Goal: Task Accomplishment & Management: Complete application form

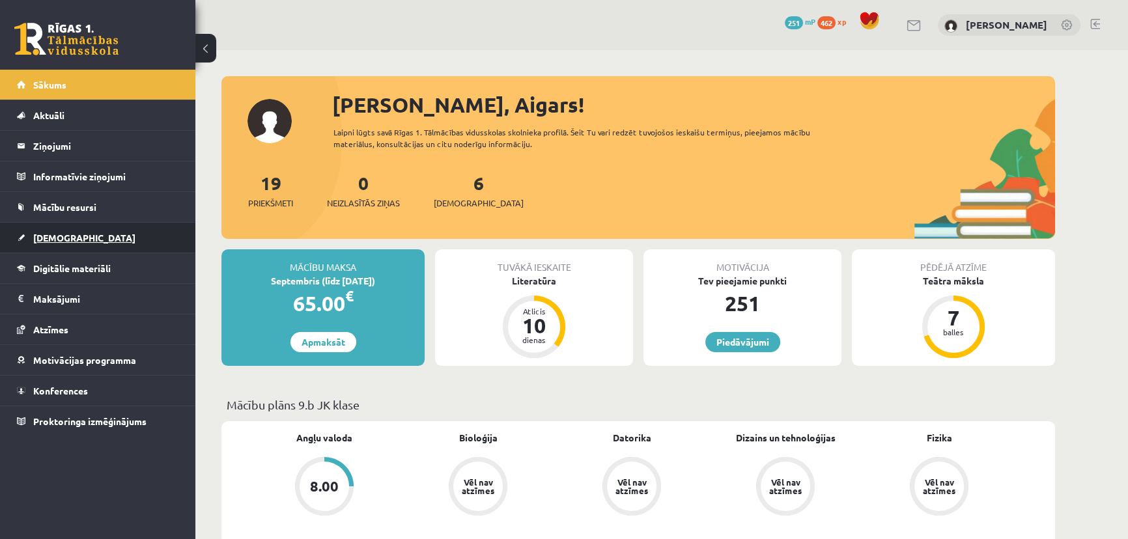
click at [62, 240] on span "[DEMOGRAPHIC_DATA]" at bounding box center [84, 238] width 102 height 12
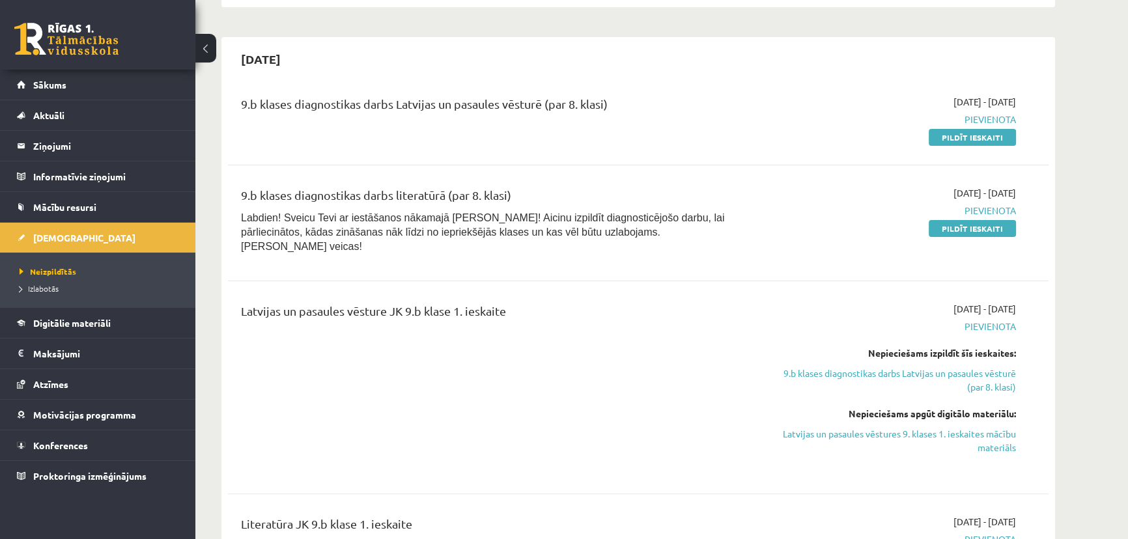
scroll to position [296, 0]
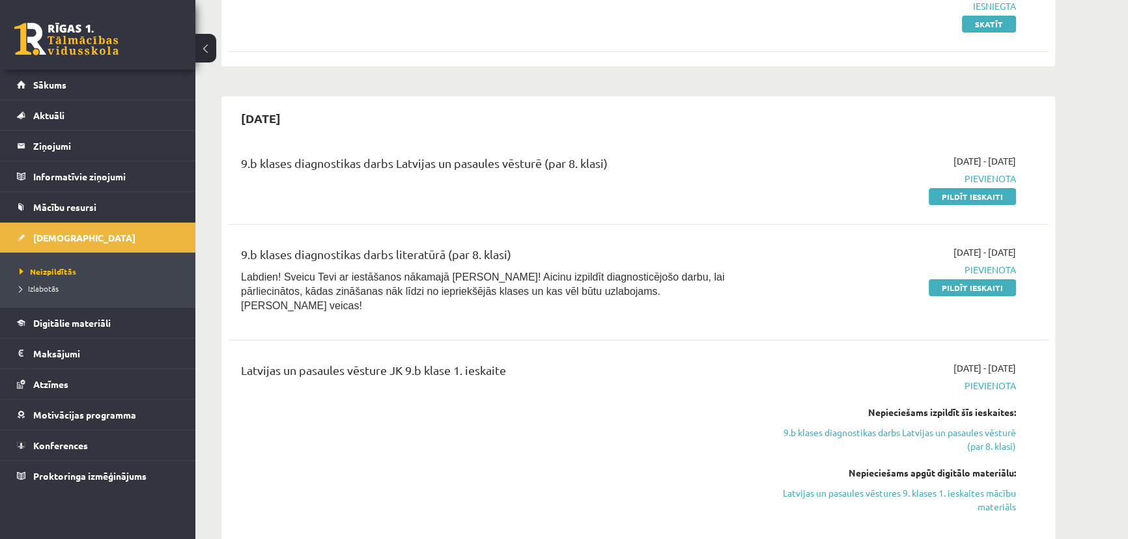
drag, startPoint x: 979, startPoint y: 196, endPoint x: 628, endPoint y: 36, distance: 385.6
click at [980, 196] on link "Pildīt ieskaiti" at bounding box center [972, 196] width 87 height 17
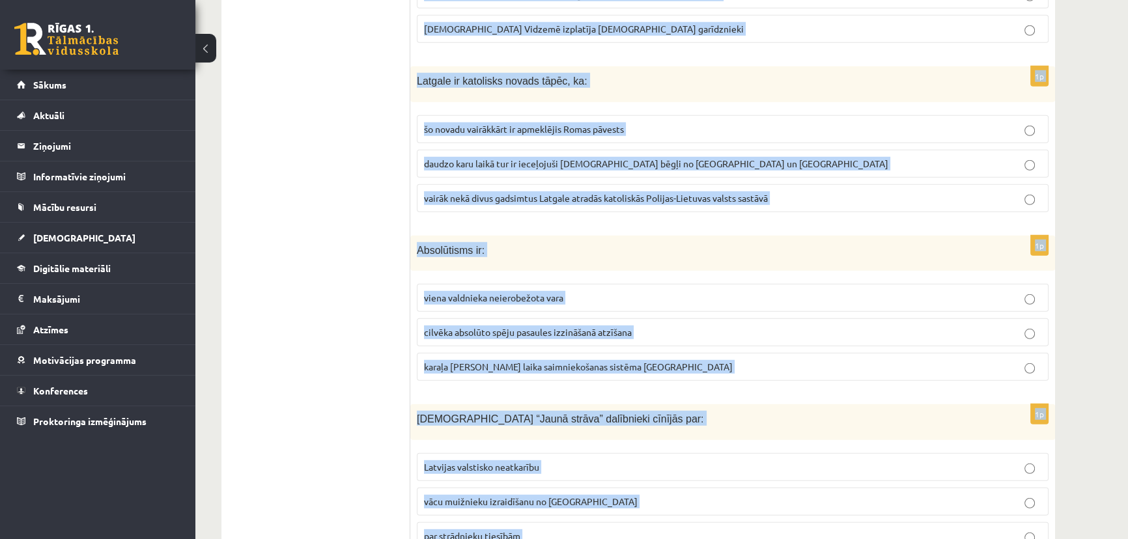
scroll to position [4817, 0]
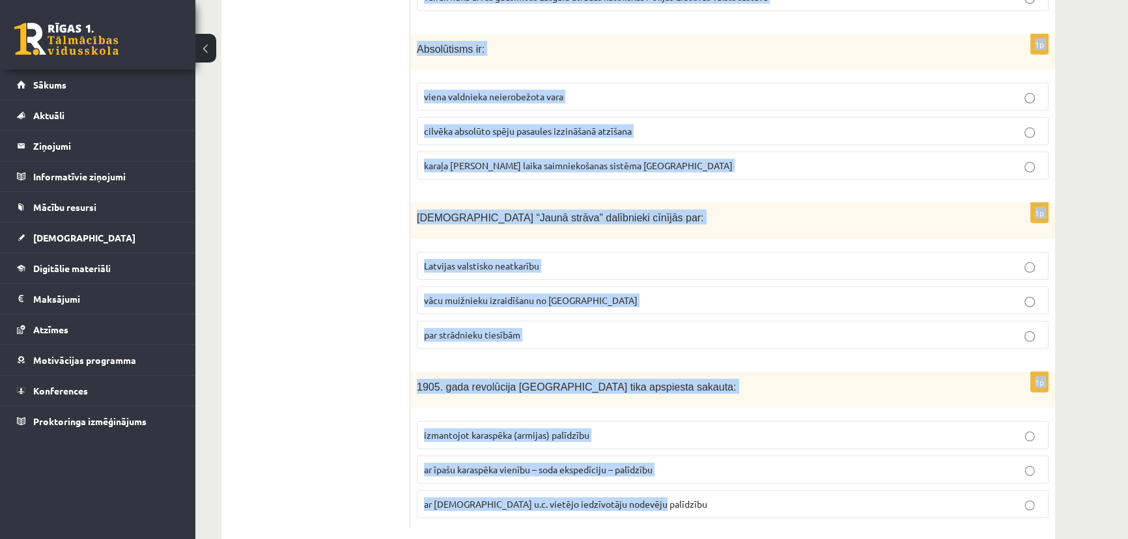
drag, startPoint x: 414, startPoint y: 200, endPoint x: 684, endPoint y: 567, distance: 455.5
copy form "Lorem ip 2798. dolo 9797. sitam consecte adipis elitseddoe, temporin, ut Labor …"
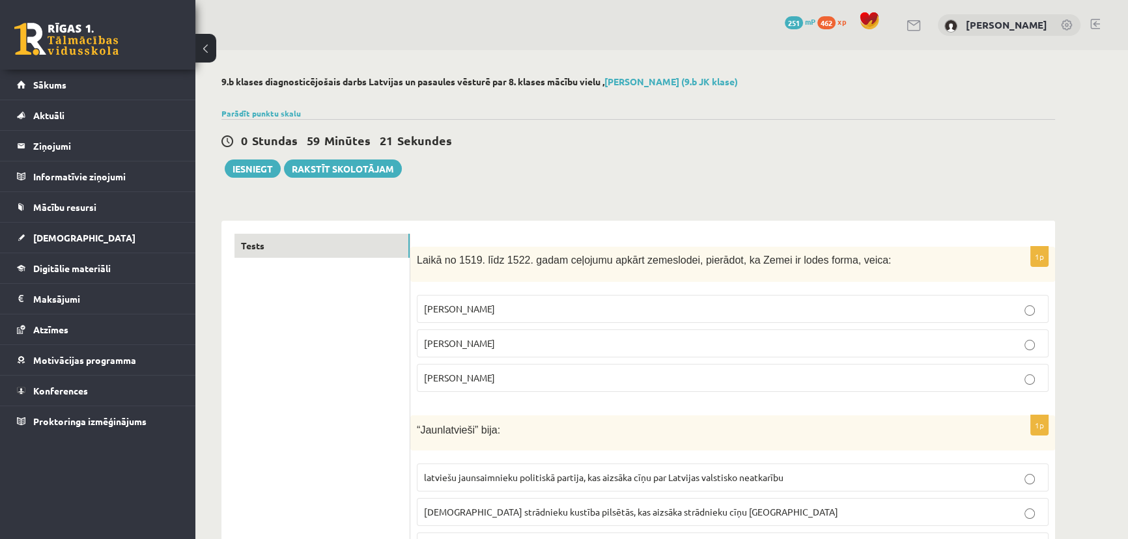
scroll to position [59, 0]
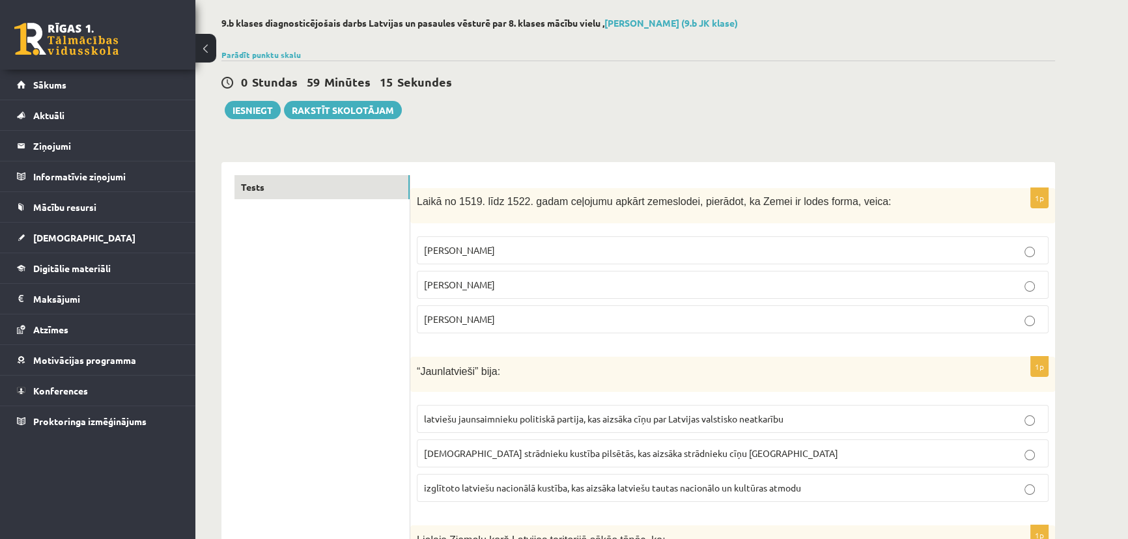
click at [442, 307] on label "[PERSON_NAME]" at bounding box center [733, 319] width 632 height 28
click at [466, 328] on label "[PERSON_NAME]" at bounding box center [733, 319] width 632 height 28
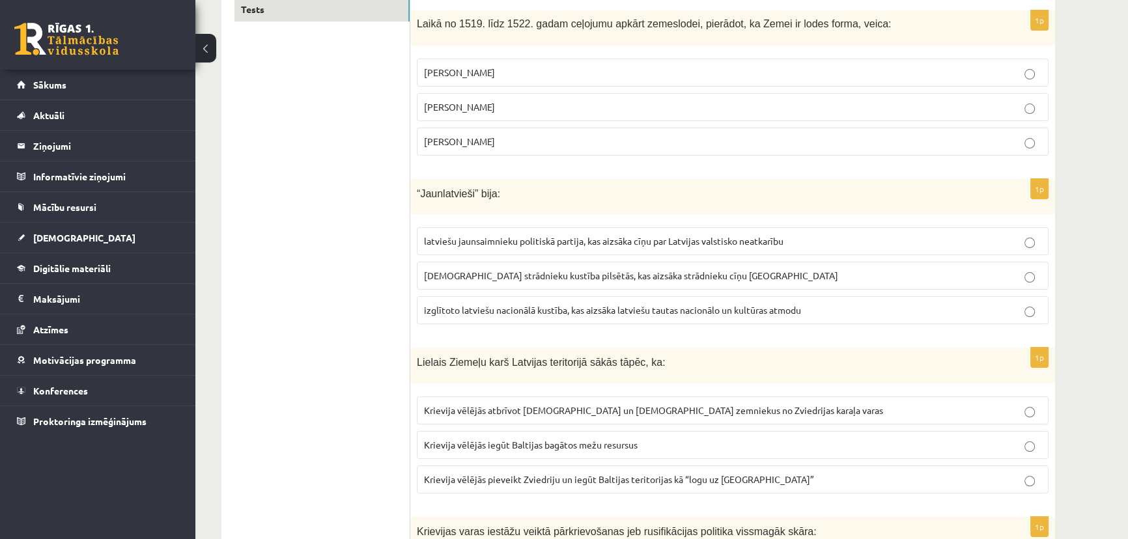
scroll to position [296, 0]
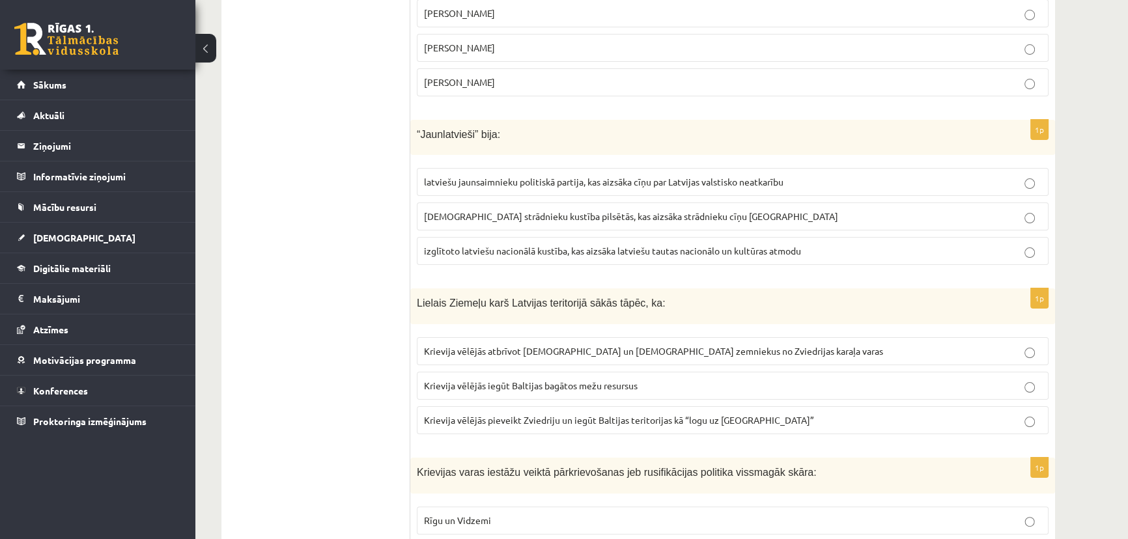
click at [462, 252] on span "izglītoto latviešu nacionālā kustība, kas aizsāka latviešu tautas nacionālo un …" at bounding box center [612, 251] width 377 height 12
click at [502, 415] on span "Krievija vēlējās pieveikt Zviedriju un iegūt Baltijas teritorijas kā “logu uz […" at bounding box center [619, 420] width 390 height 12
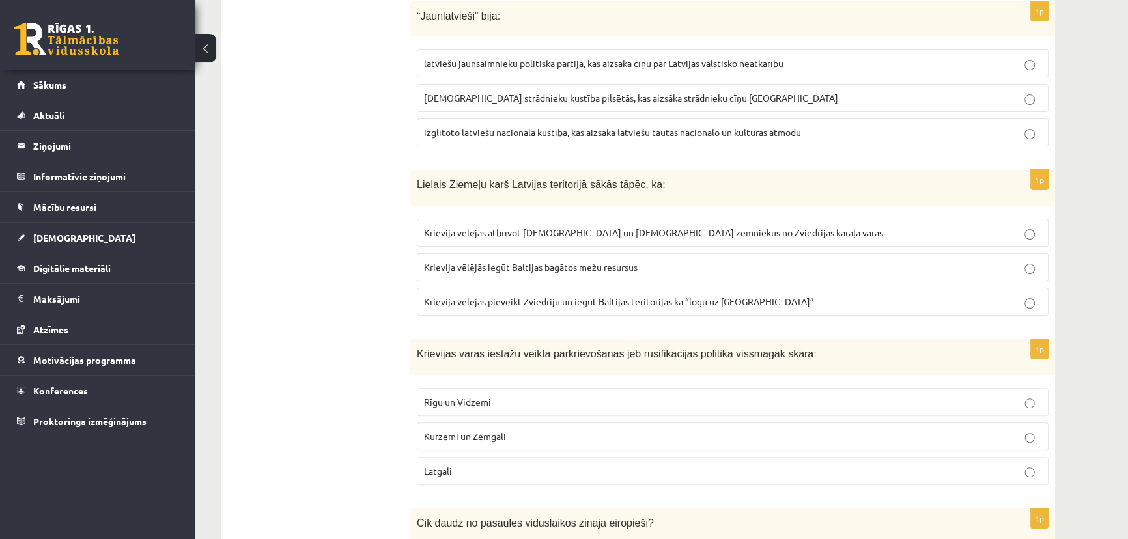
click at [489, 457] on label "Latgali" at bounding box center [733, 471] width 632 height 28
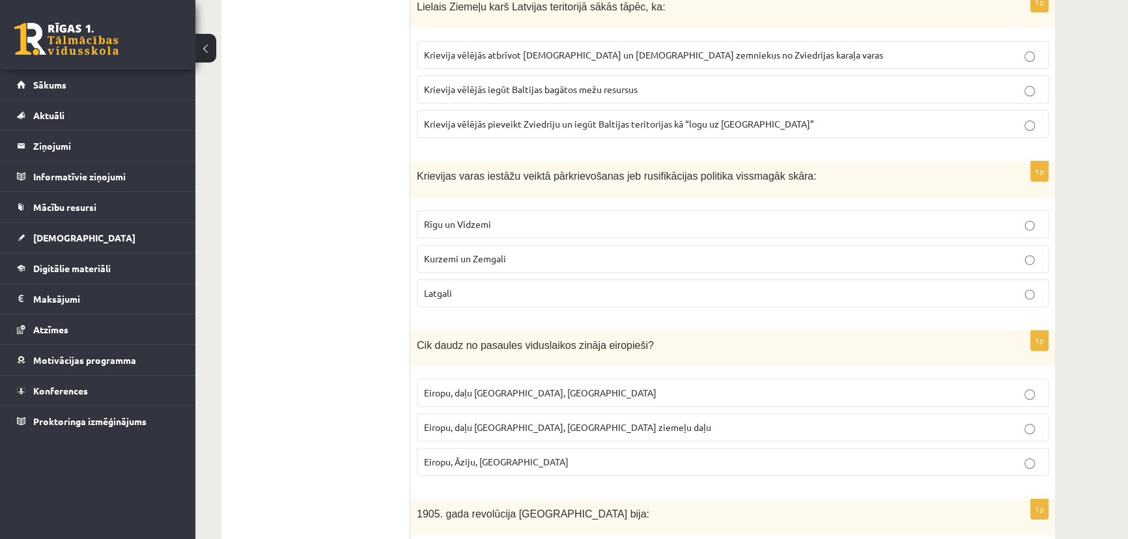
scroll to position [651, 0]
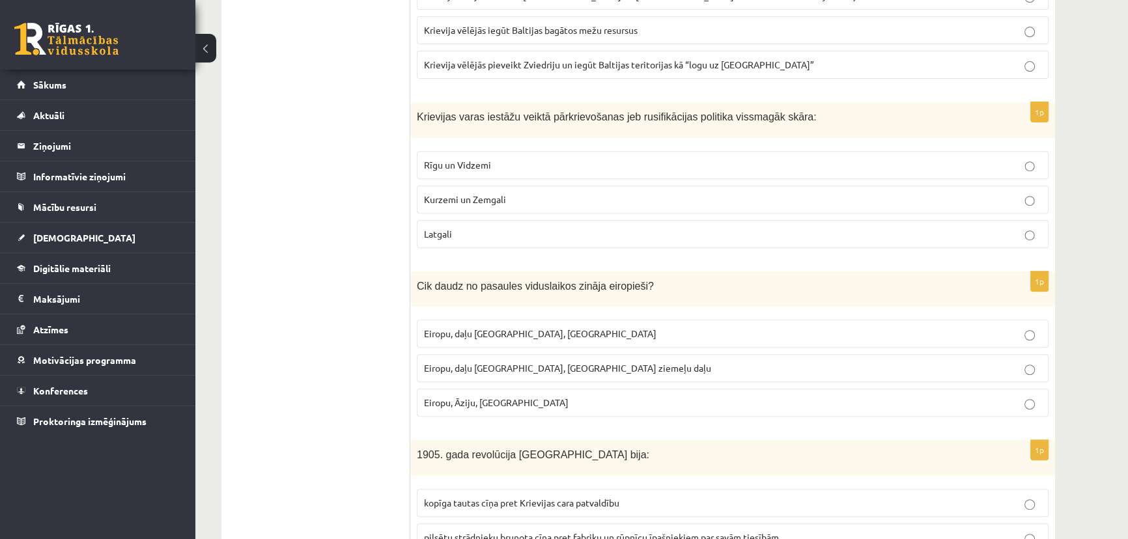
click at [492, 370] on span "Eiropu, daļu [GEOGRAPHIC_DATA], [GEOGRAPHIC_DATA] ziemeļu daļu" at bounding box center [567, 368] width 287 height 12
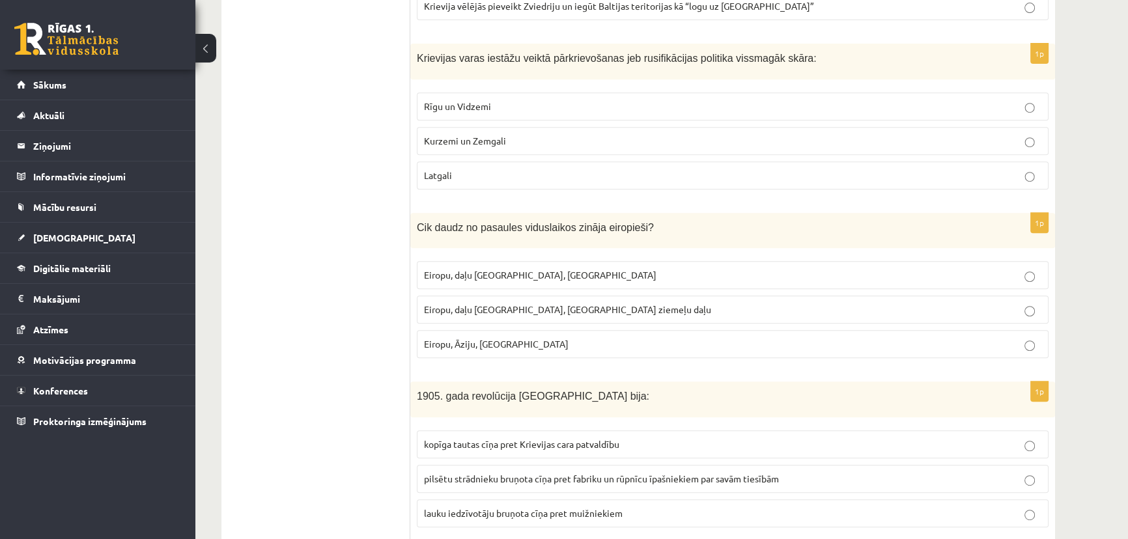
scroll to position [769, 0]
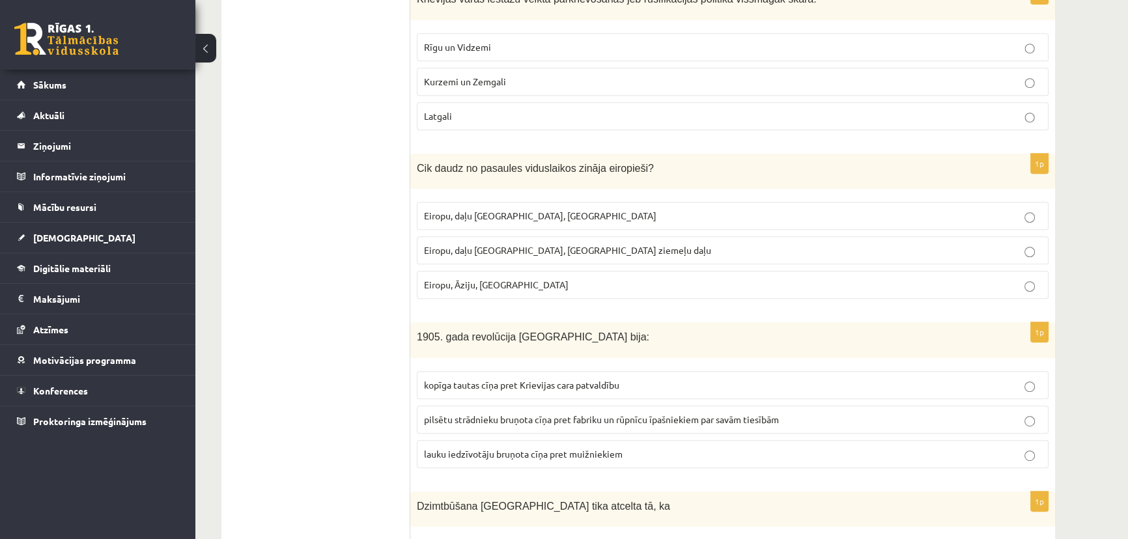
click at [505, 382] on span "kopīga tautas cīņa pret Krievijas cara patvaldību" at bounding box center [521, 385] width 195 height 12
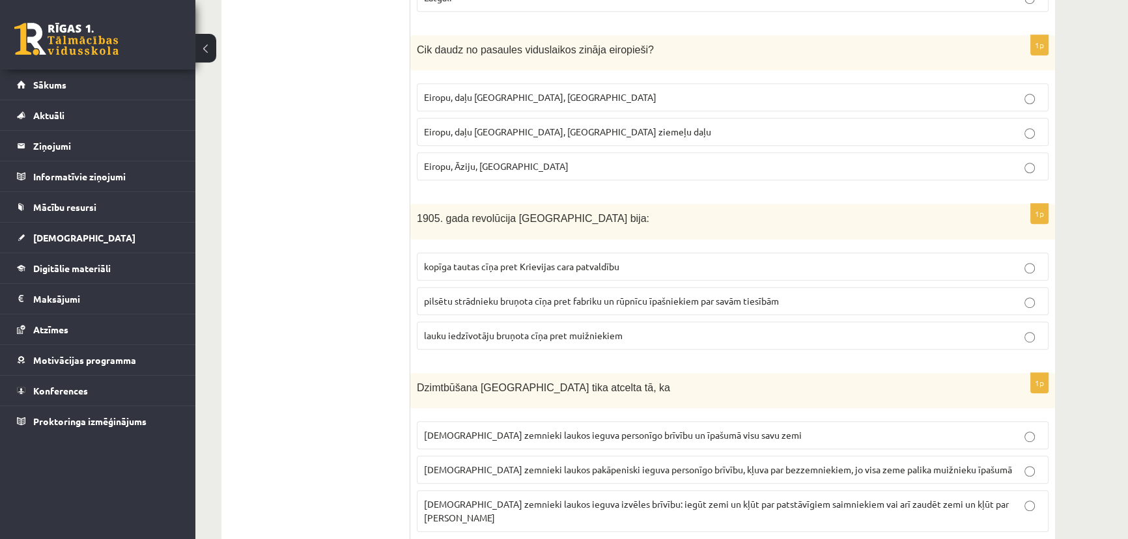
scroll to position [947, 0]
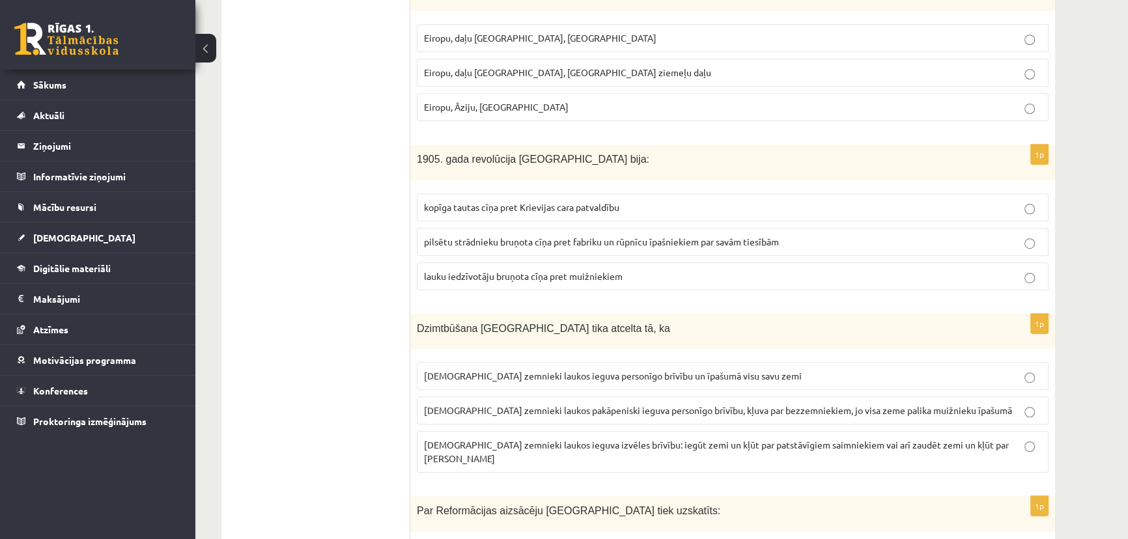
click at [535, 408] on span "[DEMOGRAPHIC_DATA] zemnieki laukos pakāpeniski ieguva personīgo brīvību, kļuva …" at bounding box center [718, 410] width 588 height 12
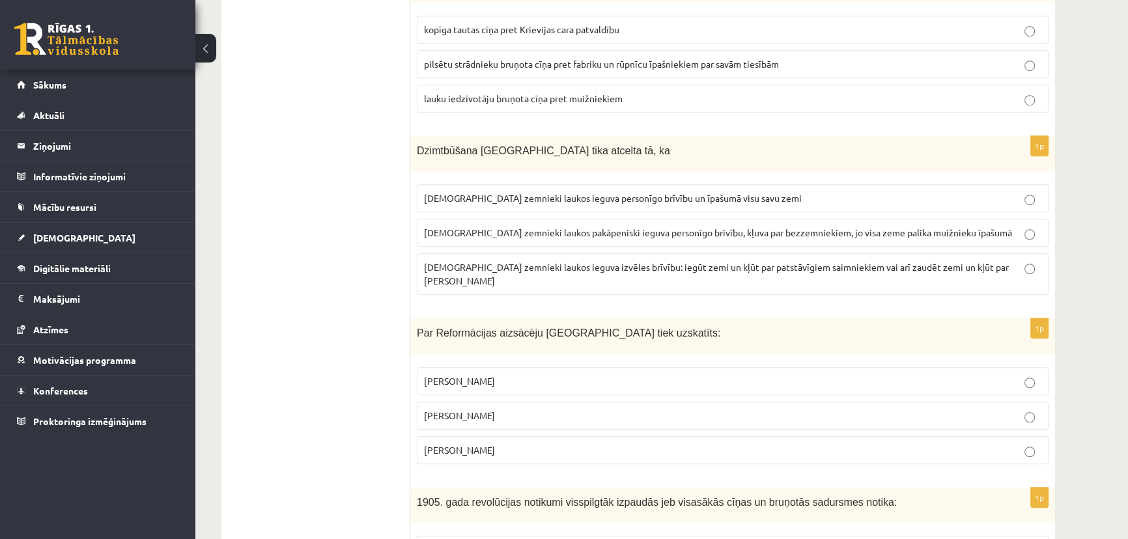
scroll to position [1184, 0]
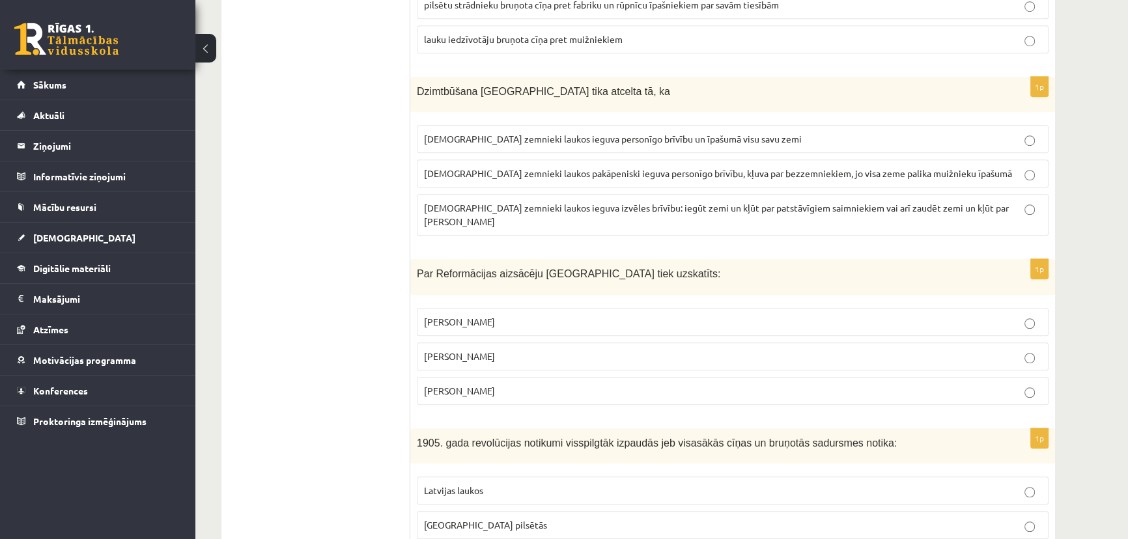
click at [486, 350] on p "[PERSON_NAME]" at bounding box center [732, 357] width 617 height 14
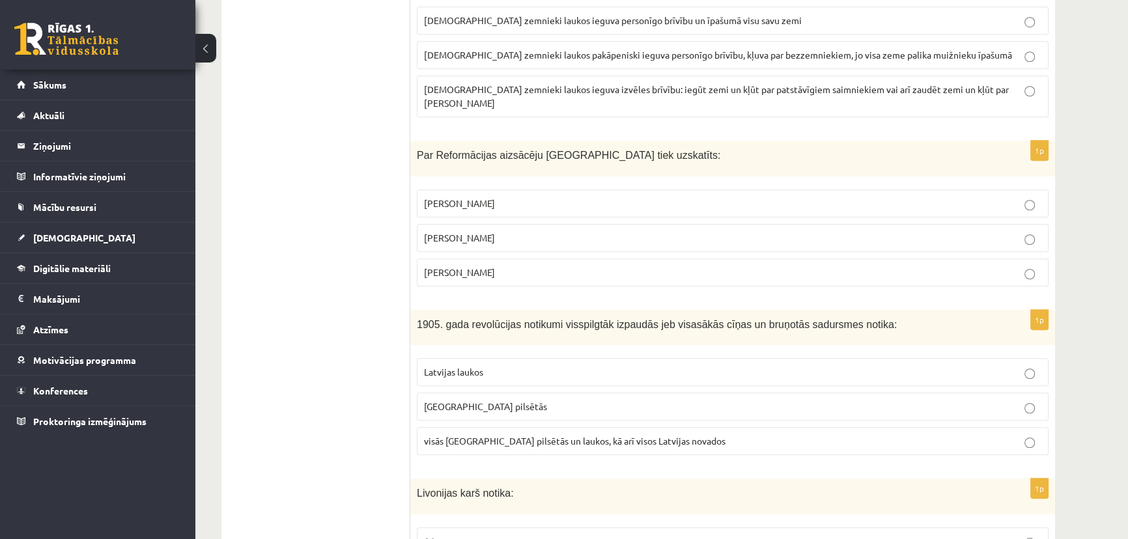
scroll to position [1361, 0]
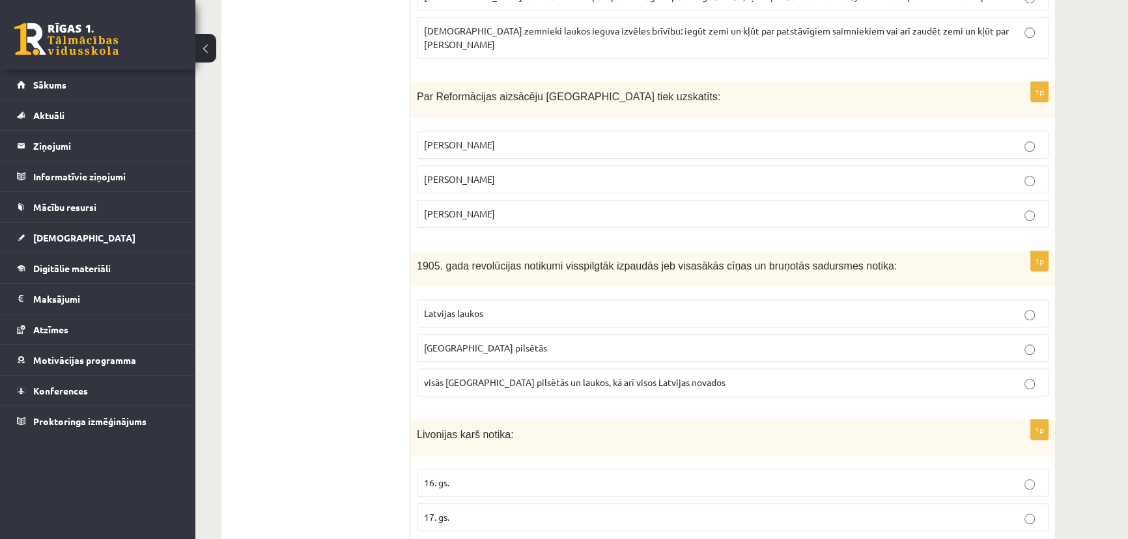
click at [489, 307] on p "Latvijas laukos" at bounding box center [732, 314] width 617 height 14
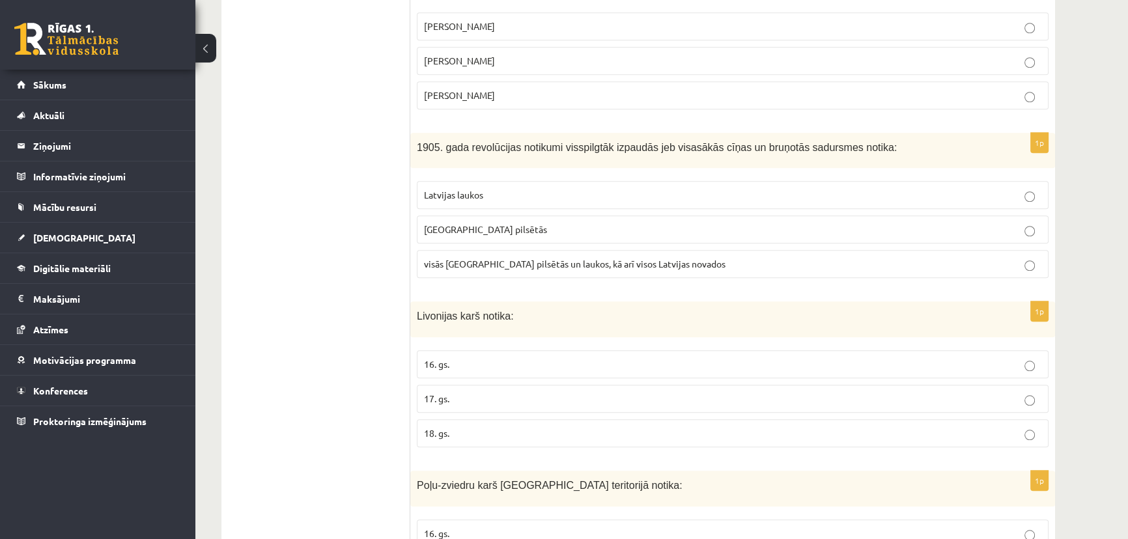
scroll to position [1539, 0]
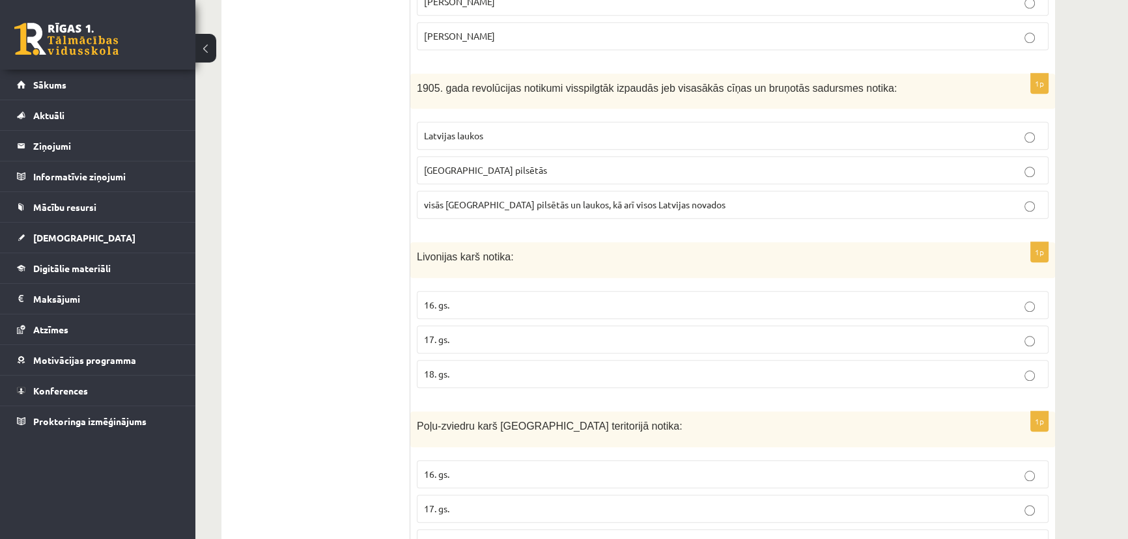
click at [489, 294] on label "16. gs." at bounding box center [733, 305] width 632 height 28
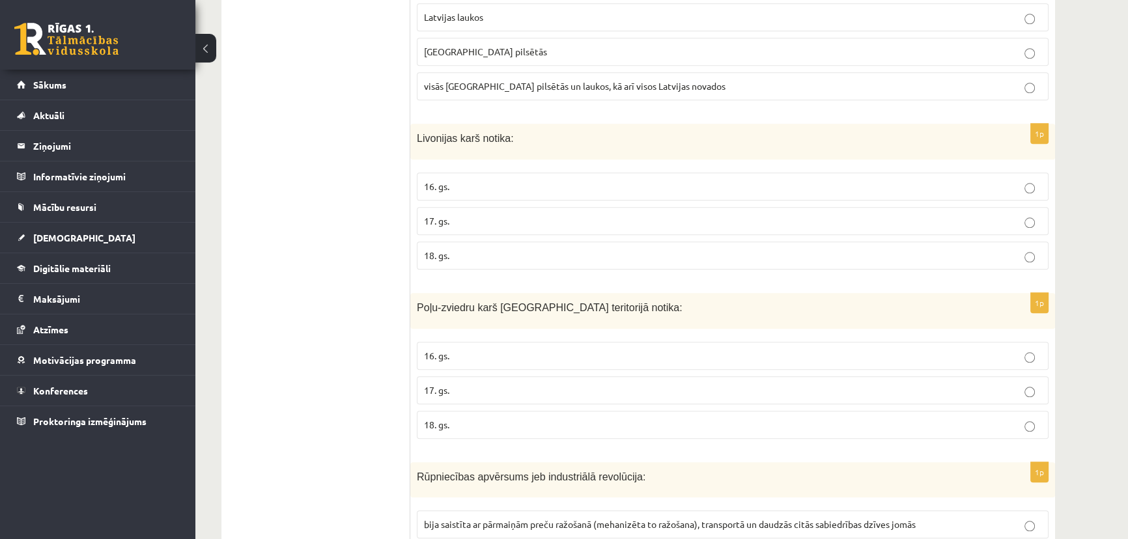
click at [460, 384] on p "17. gs." at bounding box center [732, 391] width 617 height 14
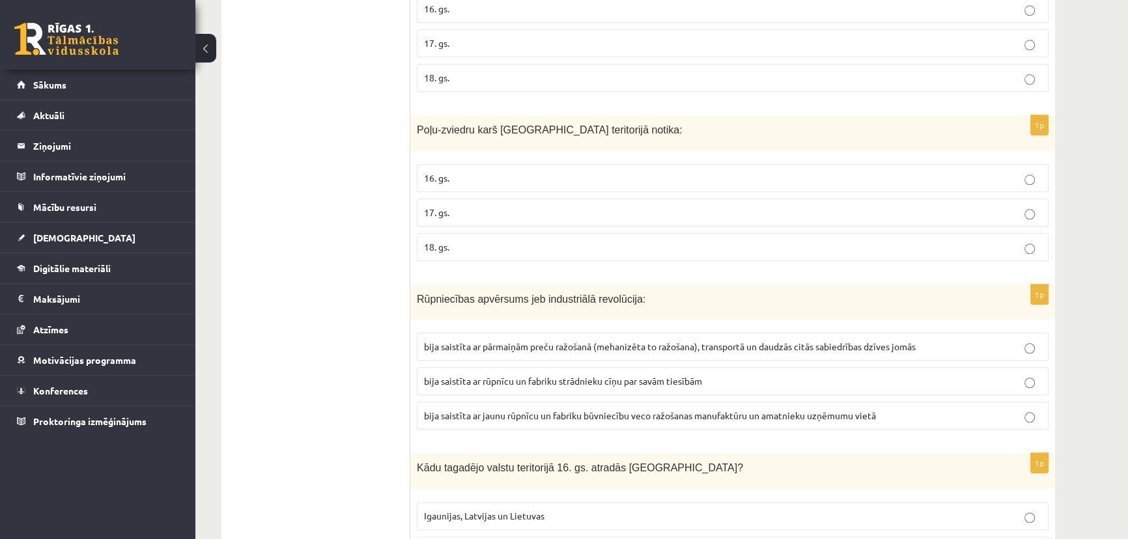
scroll to position [1894, 0]
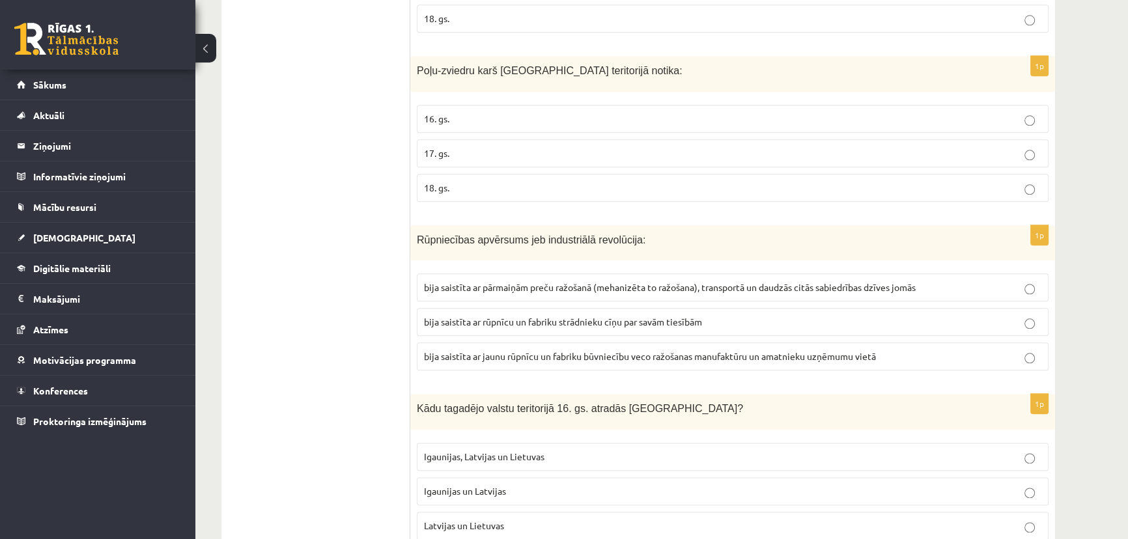
click at [498, 281] on p "bija saistīta ar pārmaiņām preču ražošanā (mehanizēta to ražošana), transportā …" at bounding box center [732, 288] width 617 height 14
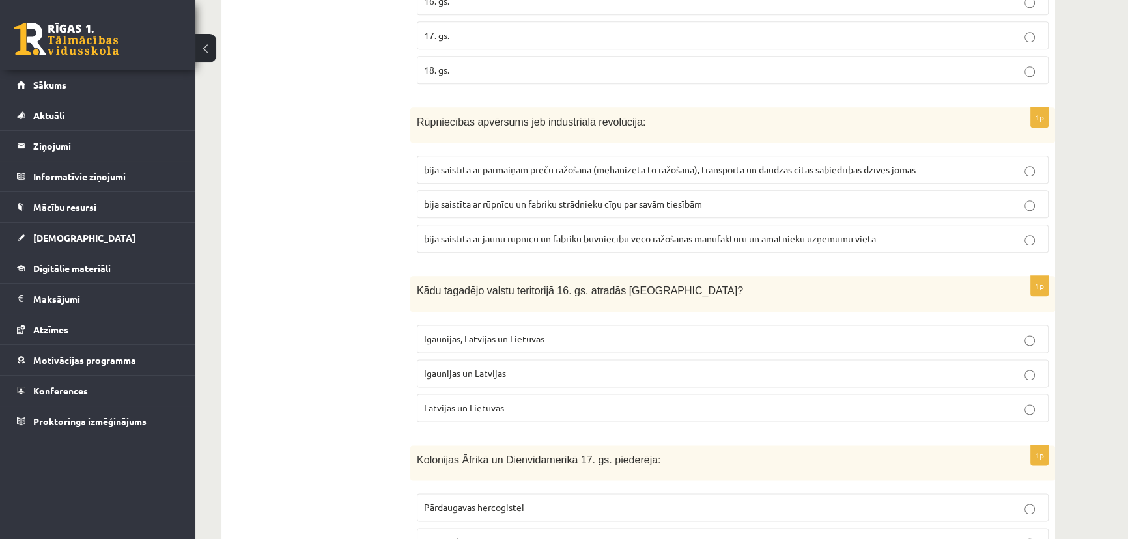
scroll to position [2072, 0]
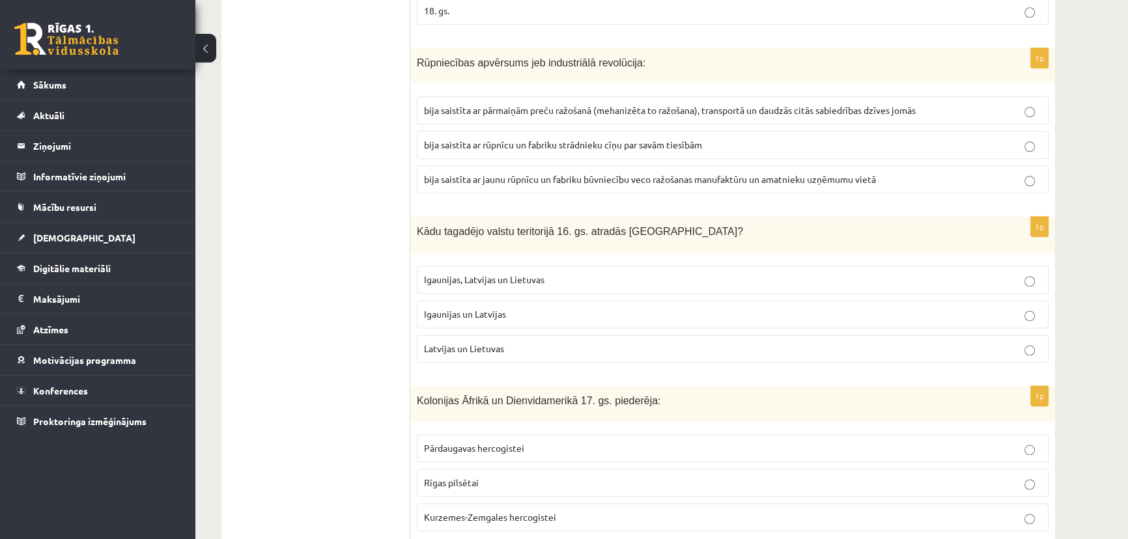
click at [477, 308] on span "Igaunijas un Latvijas" at bounding box center [465, 314] width 82 height 12
click at [485, 335] on label "Latvijas un Lietuvas" at bounding box center [733, 349] width 632 height 28
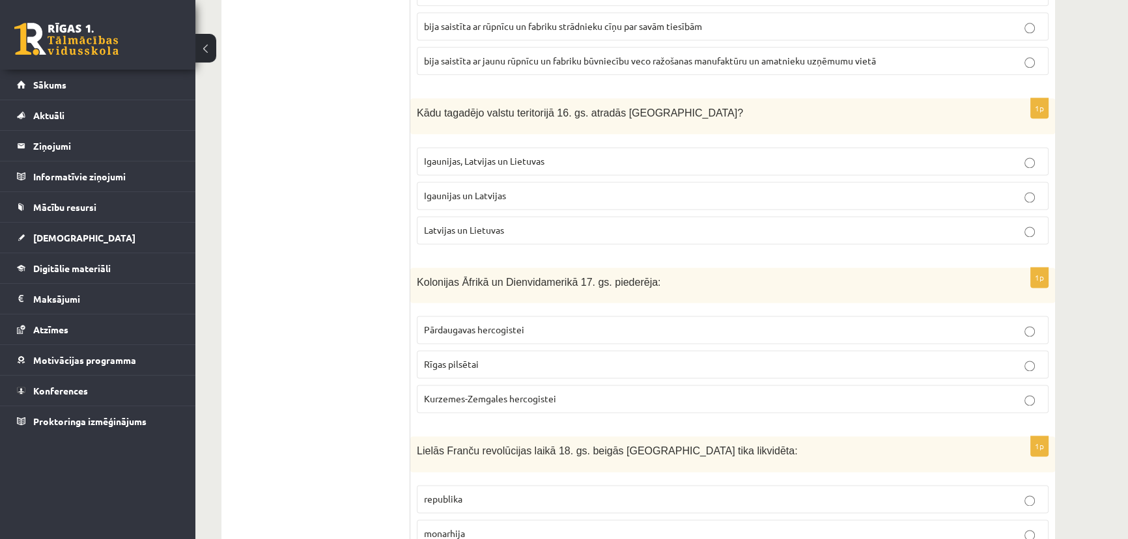
scroll to position [2249, 0]
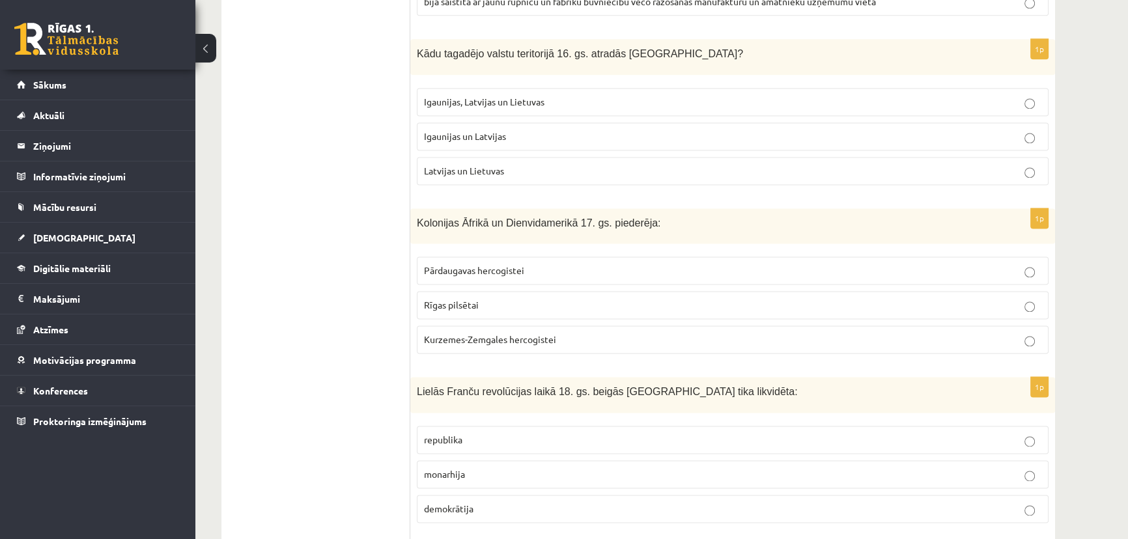
click at [488, 333] on span "Kurzemes-Zemgales hercogistei" at bounding box center [490, 339] width 132 height 12
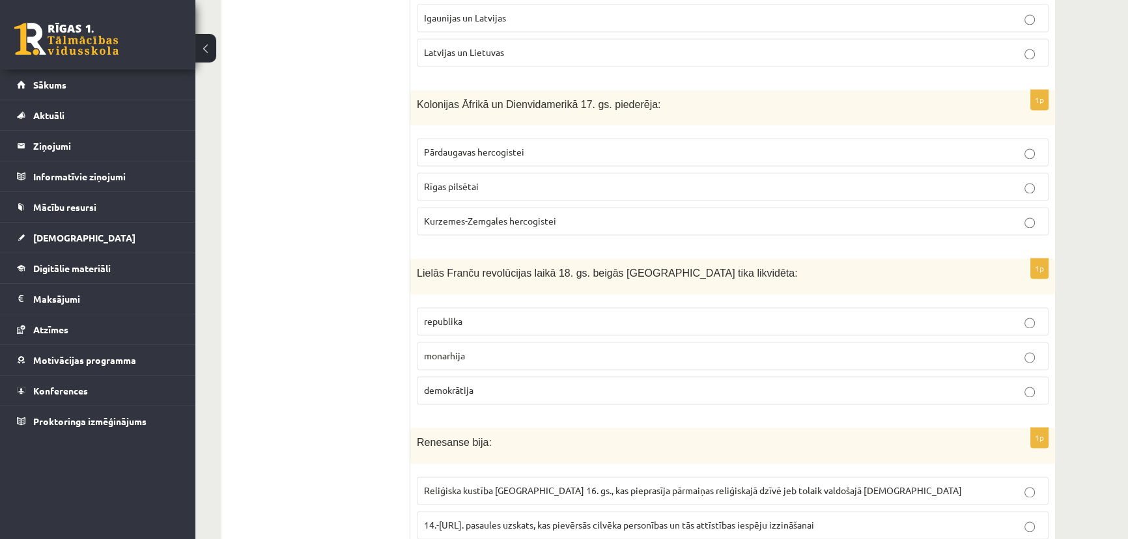
click at [476, 349] on p "monarhija" at bounding box center [732, 356] width 617 height 14
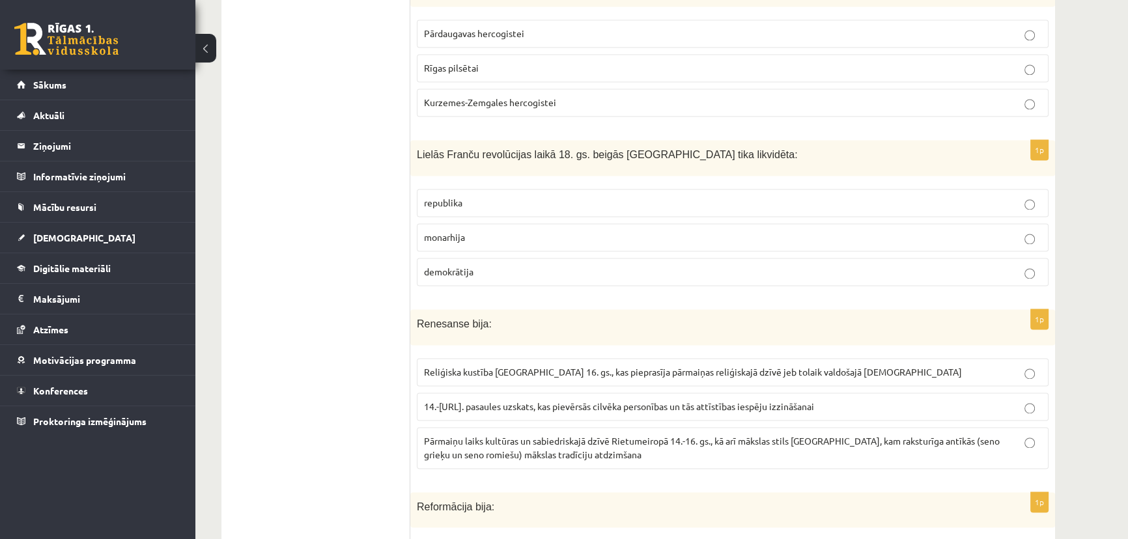
scroll to position [2546, 0]
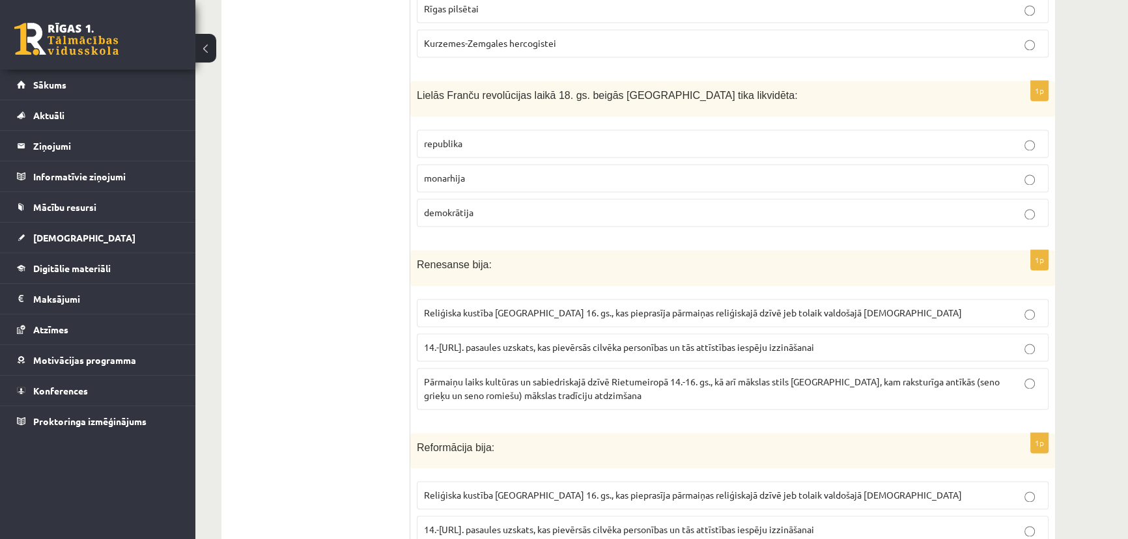
click at [470, 341] on p "14.-[URL]. pasaules uzskats, kas pievērsās cilvēka personības un tās attīstības…" at bounding box center [732, 348] width 617 height 14
click at [470, 375] on p "Pārmaiņu laiks kultūras un sabiedriskajā dzīvē Rietumeiropā 14.-16. gs., kā arī…" at bounding box center [732, 388] width 617 height 27
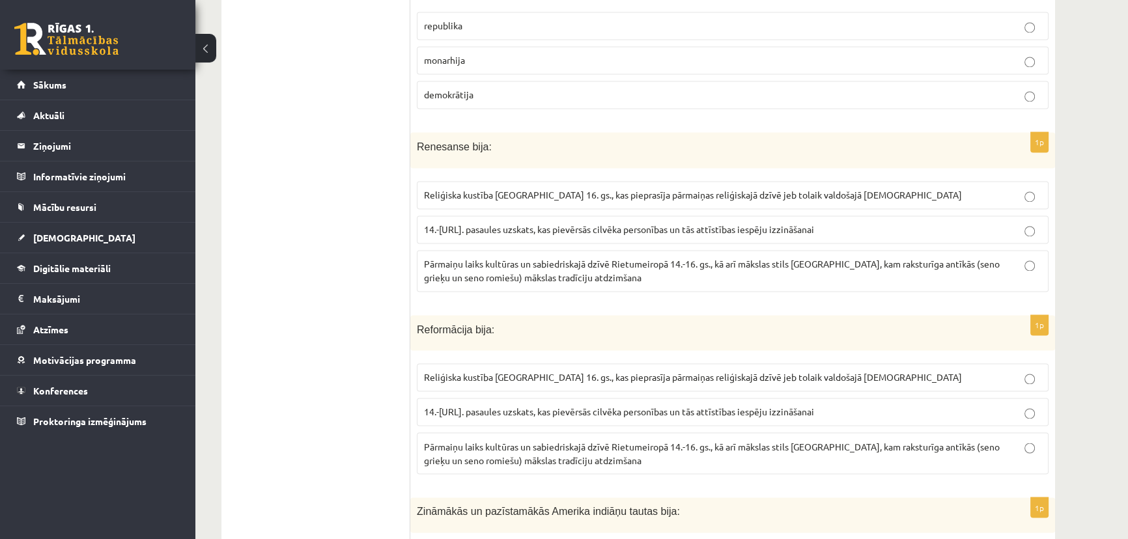
scroll to position [2723, 0]
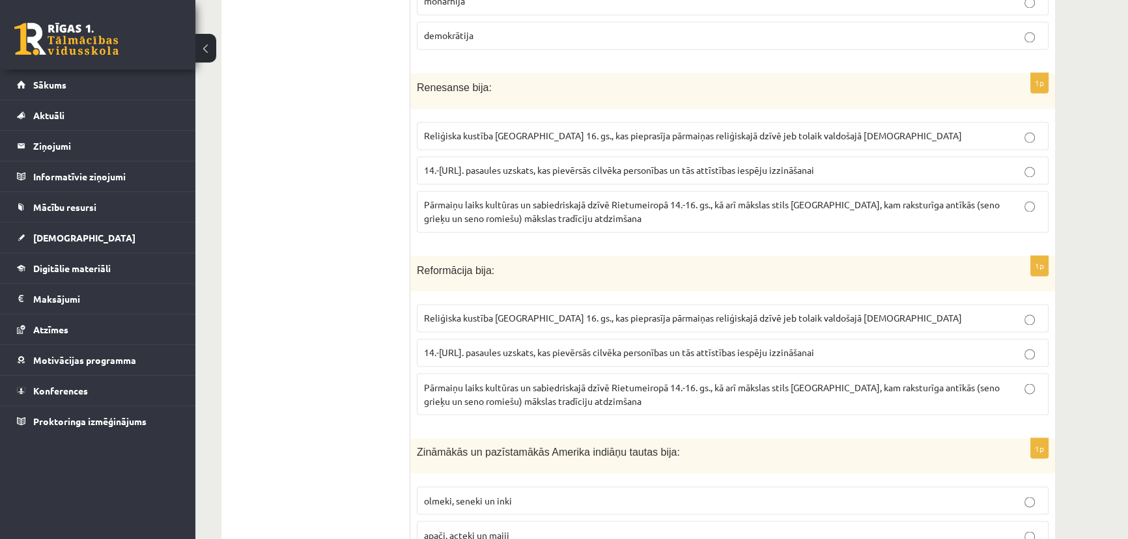
click at [456, 199] on span "Pārmaiņu laiks kultūras un sabiedriskajā dzīvē Rietumeiropā 14.-16. gs., kā arī…" at bounding box center [712, 211] width 576 height 25
click at [457, 156] on label "14.-[URL]. pasaules uzskats, kas pievērsās cilvēka personības un tās attīstības…" at bounding box center [733, 170] width 632 height 28
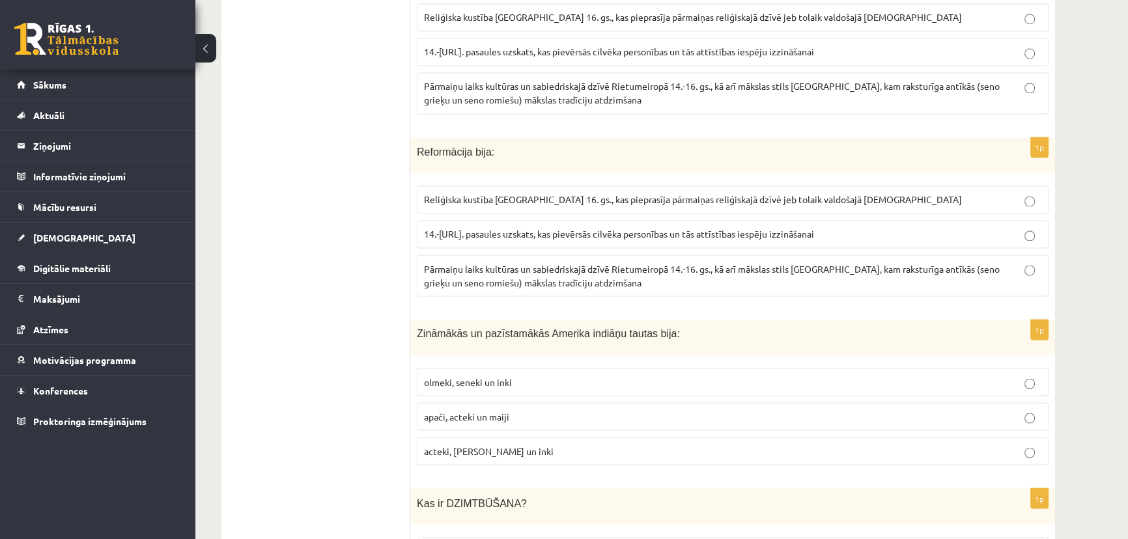
scroll to position [2901, 0]
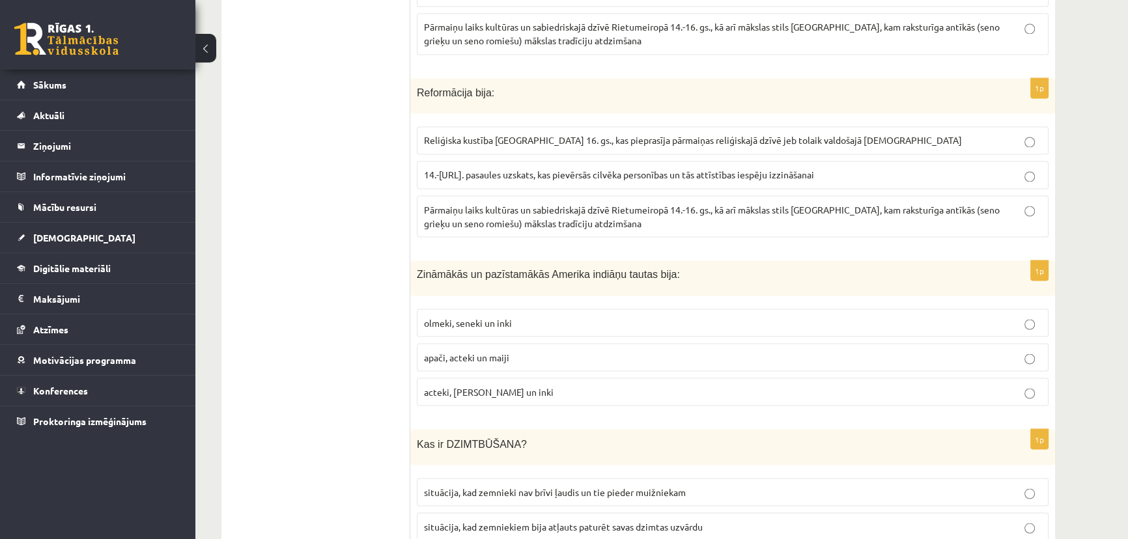
click at [451, 134] on span "Reliģiska kustība [GEOGRAPHIC_DATA] 16. gs., kas pieprasīja pārmaiņas reliģiska…" at bounding box center [693, 140] width 538 height 12
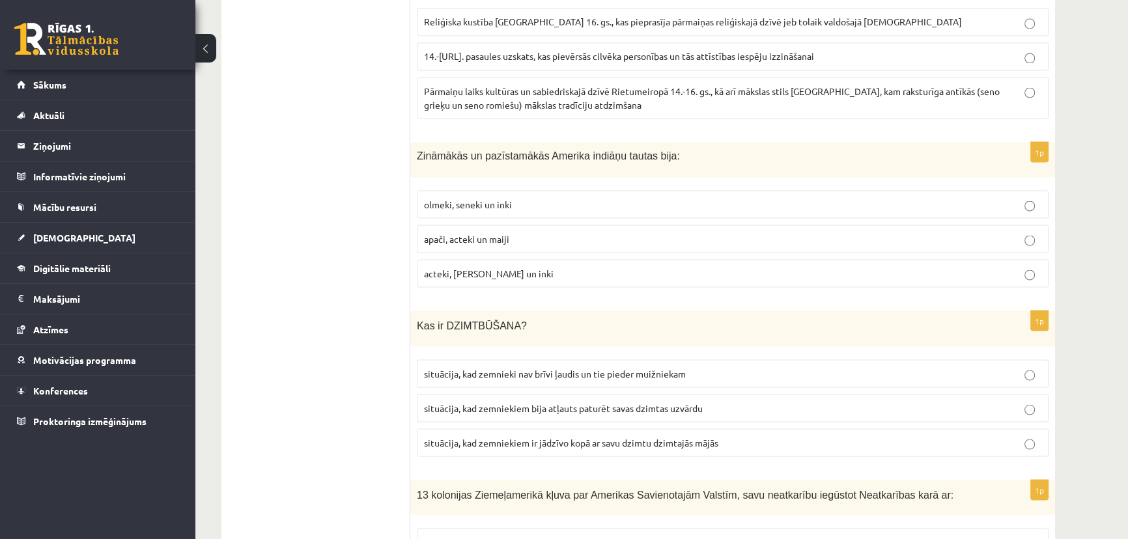
click at [469, 267] on span "acteki, [PERSON_NAME] un inki" at bounding box center [489, 273] width 130 height 12
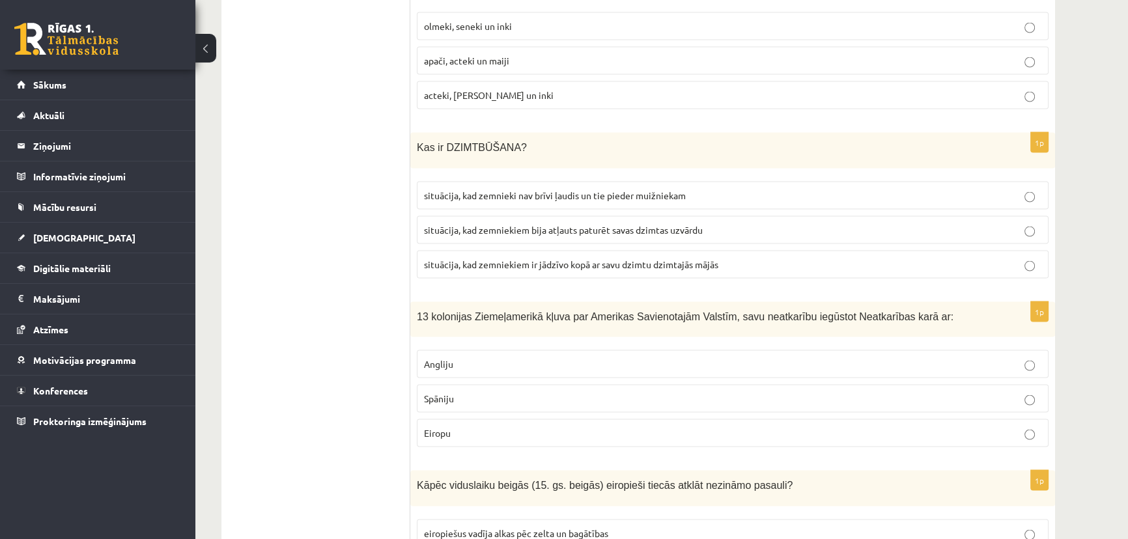
click at [516, 190] on span "situācija, kad zemnieki nav brīvi ļaudis un tie pieder muižniekam" at bounding box center [555, 196] width 262 height 12
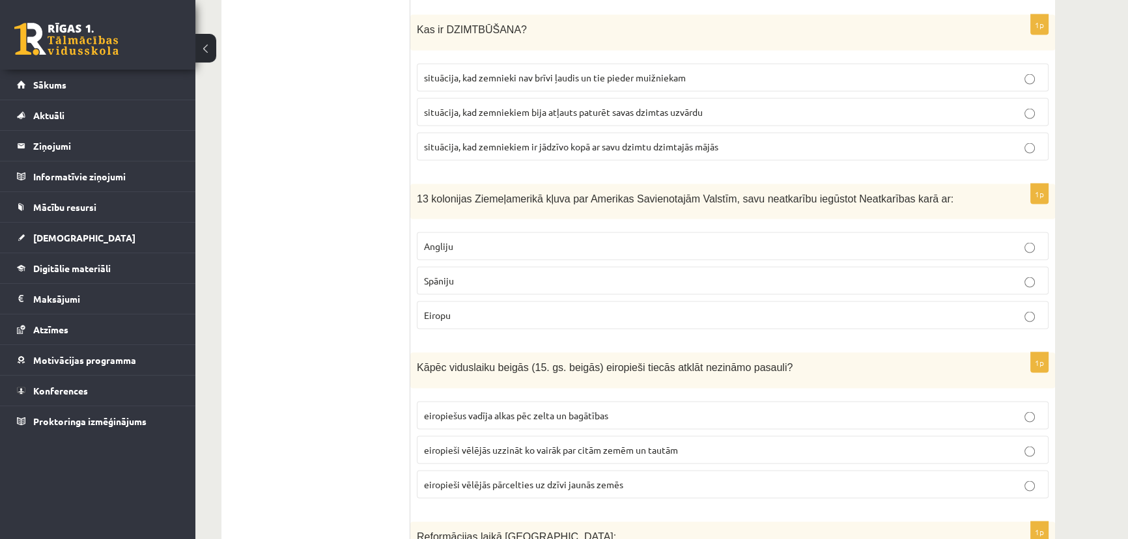
click at [469, 240] on p "Angliju" at bounding box center [732, 247] width 617 height 14
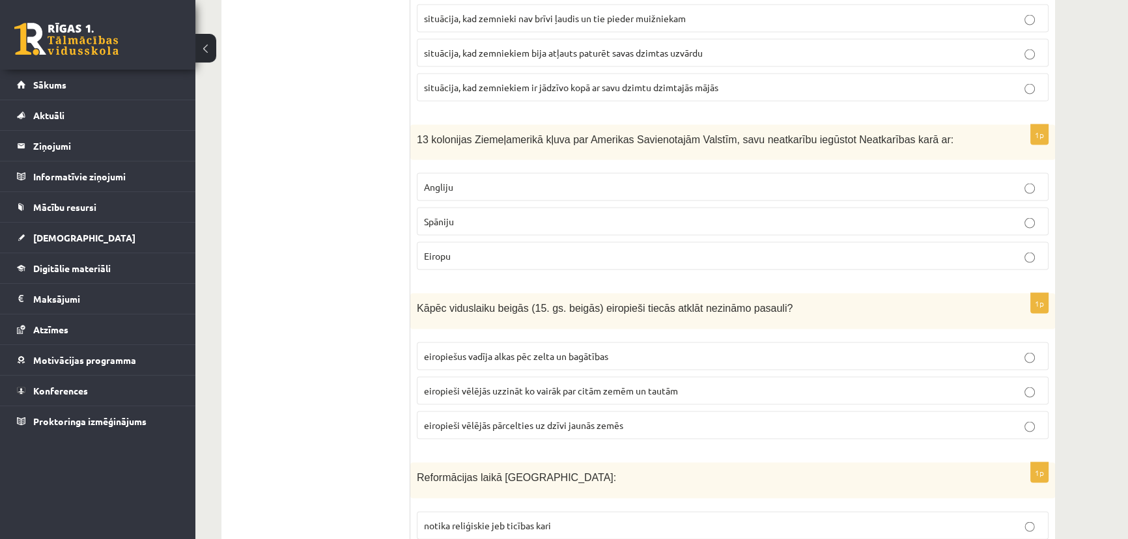
click at [509, 343] on label "eiropiešus vadīja alkas pēc zelta un bagātības" at bounding box center [733, 357] width 632 height 28
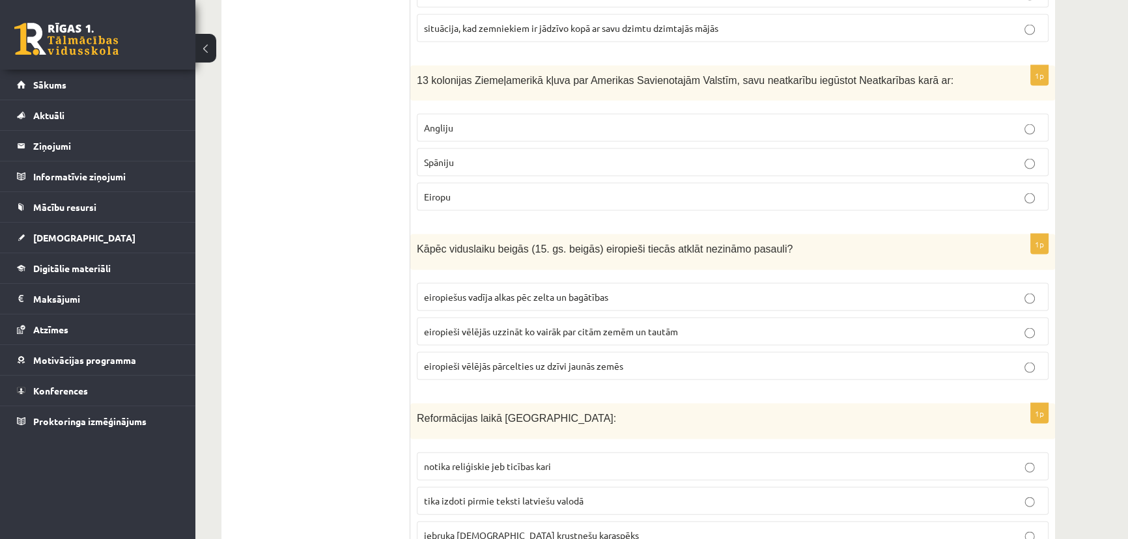
scroll to position [3552, 0]
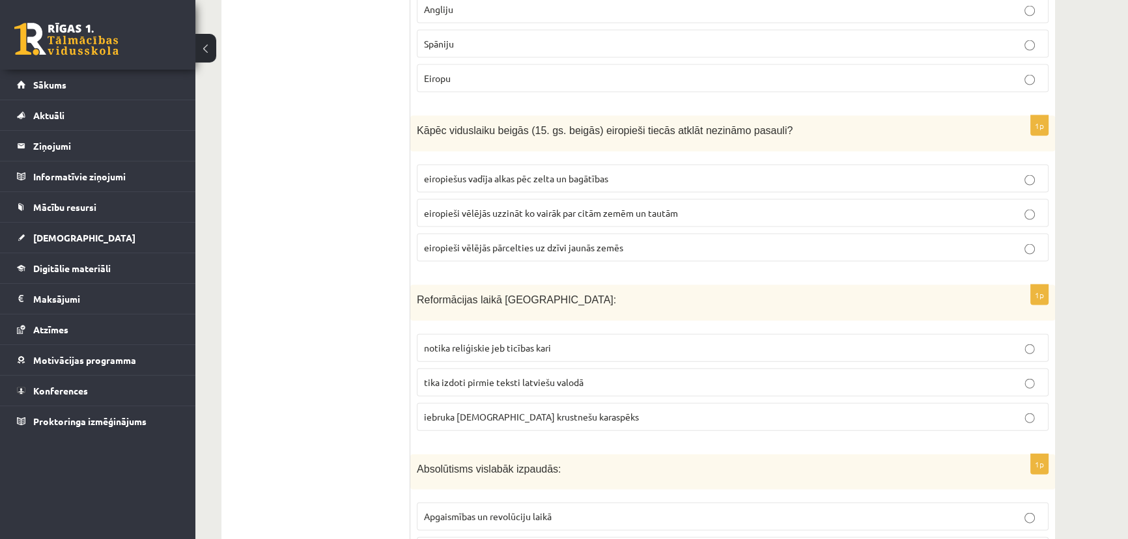
click at [514, 411] on span "iebruka [DEMOGRAPHIC_DATA] krustnešu karaspēks" at bounding box center [531, 417] width 215 height 12
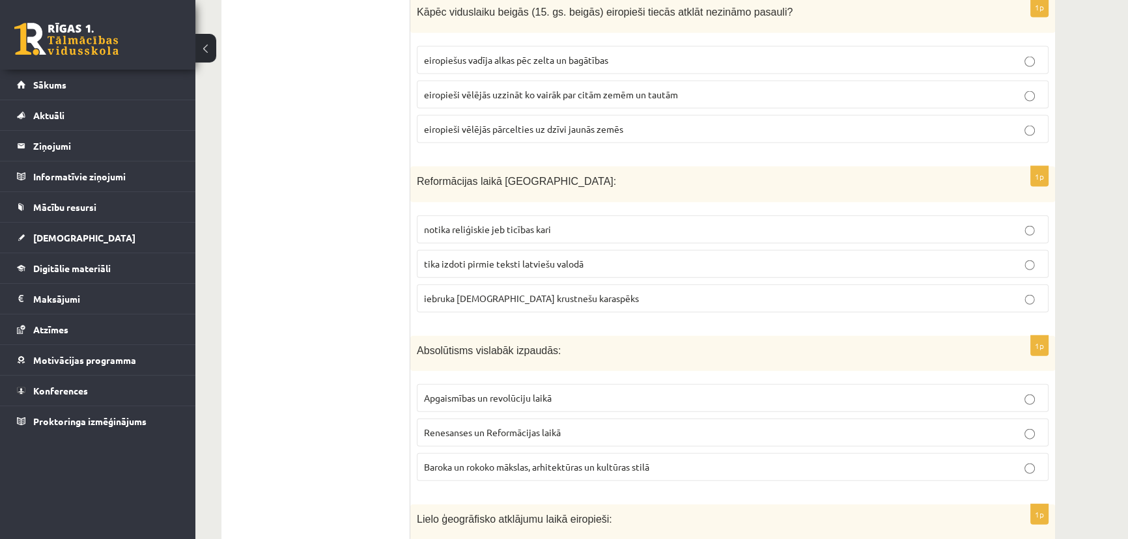
scroll to position [3730, 0]
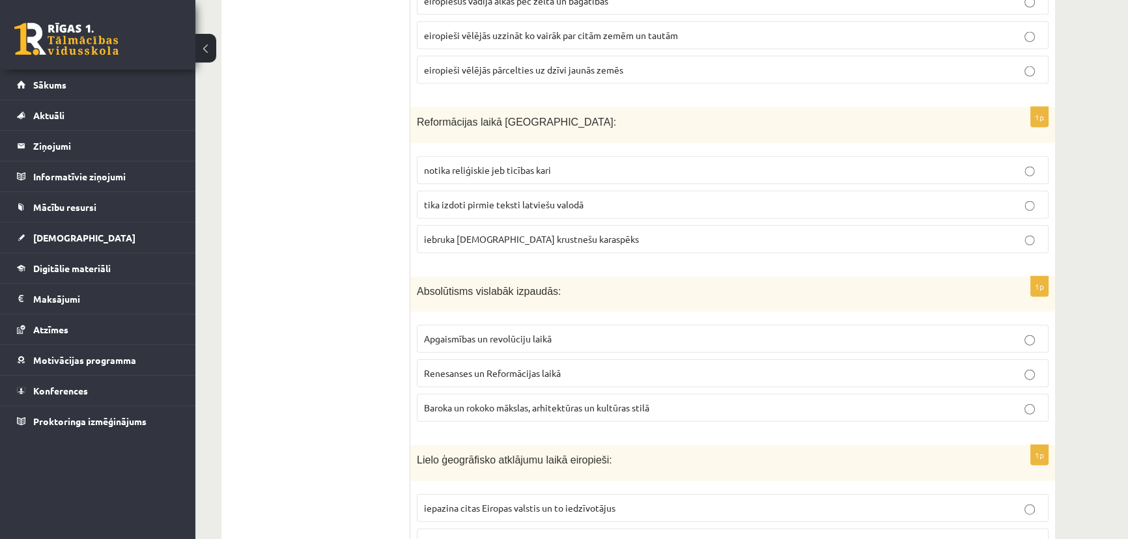
click at [499, 402] on span "Baroka un rokoko mākslas, arhitektūras un kultūras stilā" at bounding box center [536, 408] width 225 height 12
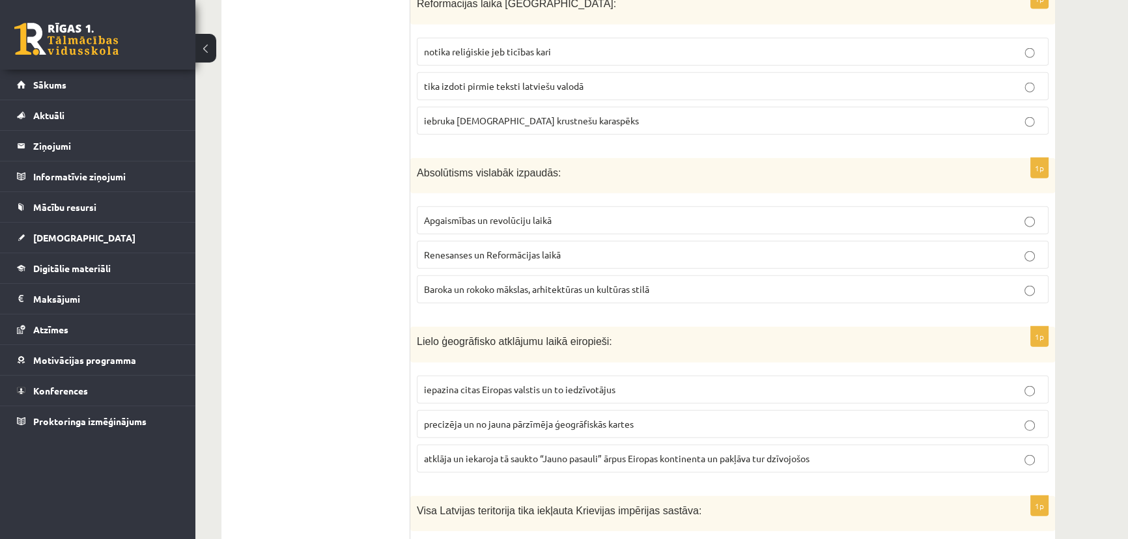
click at [483, 453] on span "atklāja un iekaroja tā saukto “Jauno pasauli” ārpus Eiropas kontinenta un pakļā…" at bounding box center [617, 459] width 386 height 12
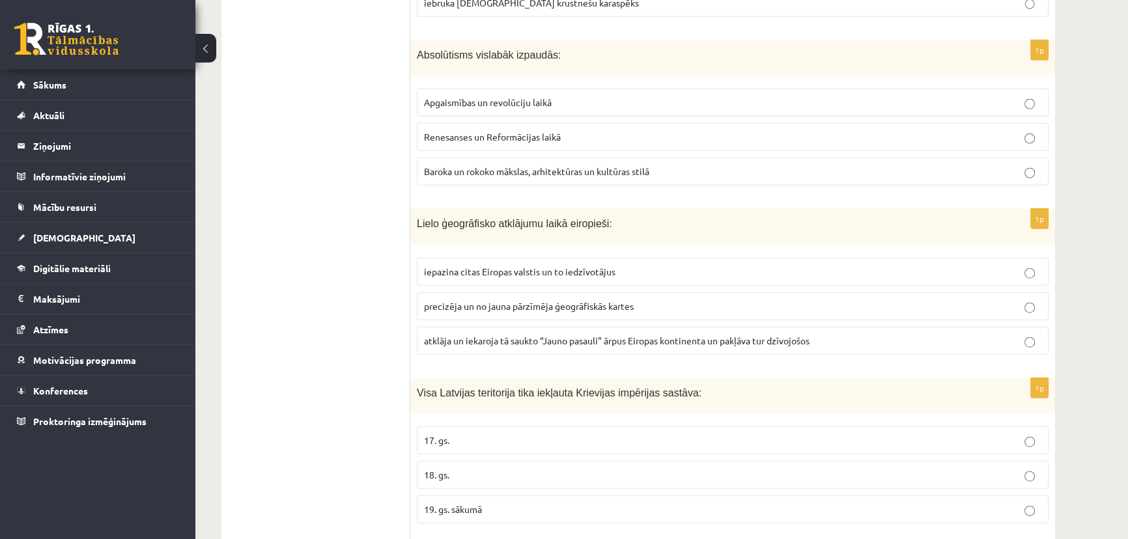
scroll to position [4025, 0]
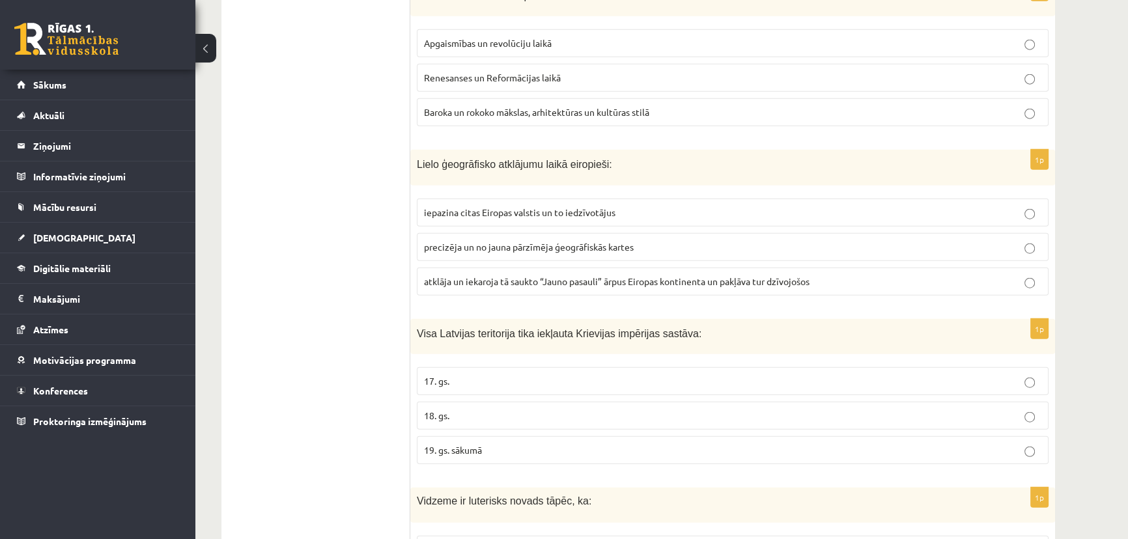
click at [503, 409] on p "18. gs." at bounding box center [732, 416] width 617 height 14
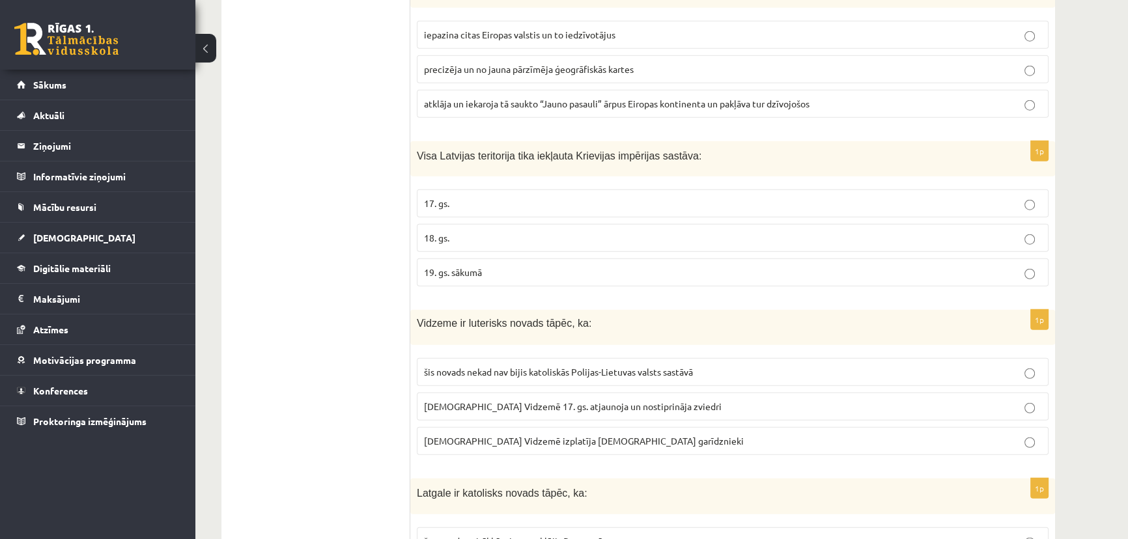
click at [521, 365] on p "šis novads nekad nav bijis katoliskās Polijas-Lietuvas valsts sastāvā" at bounding box center [732, 372] width 617 height 14
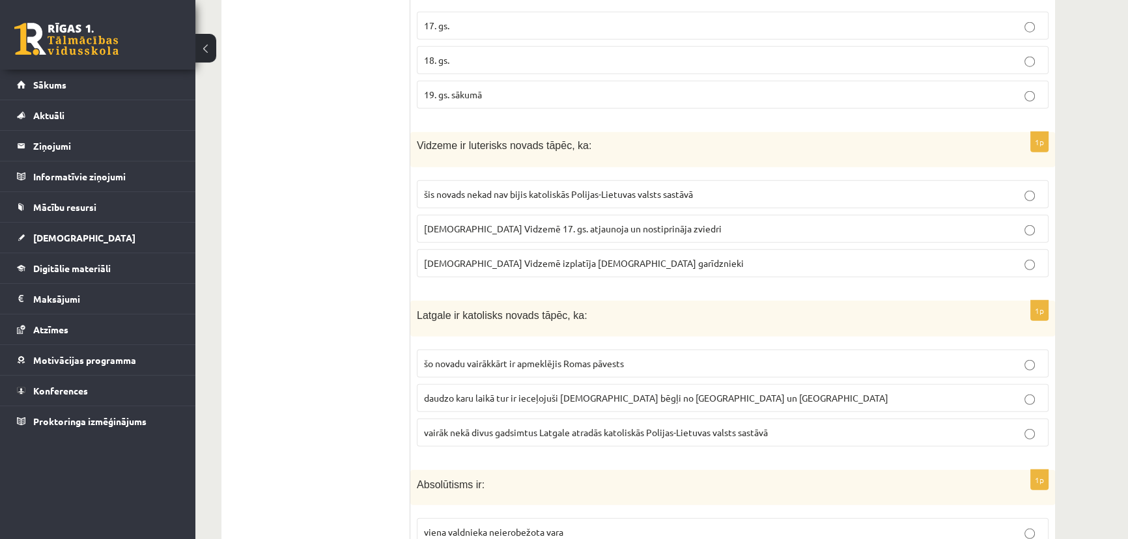
click at [495, 419] on label "vairāk nekā divus gadsimtus Latgale atradās katoliskās Polijas-Lietuvas valsts …" at bounding box center [733, 433] width 632 height 28
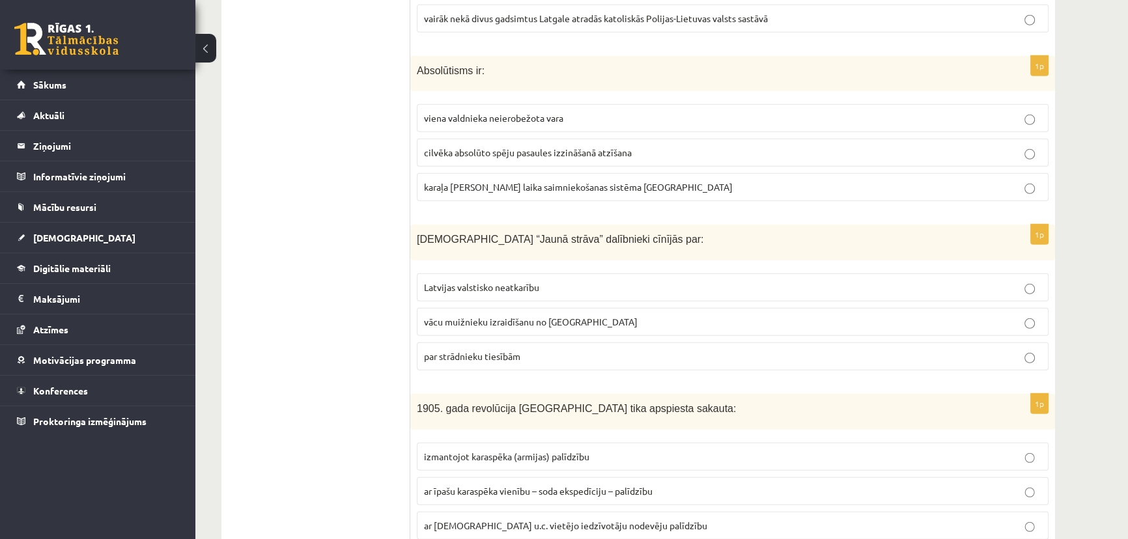
scroll to position [4817, 0]
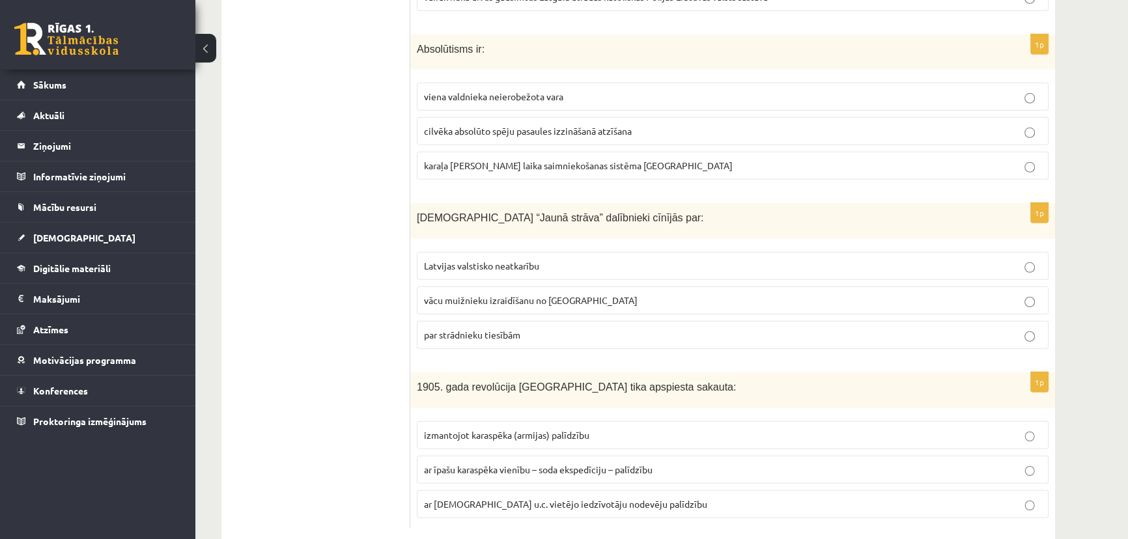
click at [494, 429] on span "izmantojot karaspēka (armijas) palīdzību" at bounding box center [506, 435] width 165 height 12
click at [516, 294] on span "vācu muižnieku izraidīšanu no [GEOGRAPHIC_DATA]" at bounding box center [531, 300] width 214 height 12
click at [548, 125] on span "cilvēka absolūto spēju pasaules izzināšanā atzīšana" at bounding box center [528, 131] width 208 height 12
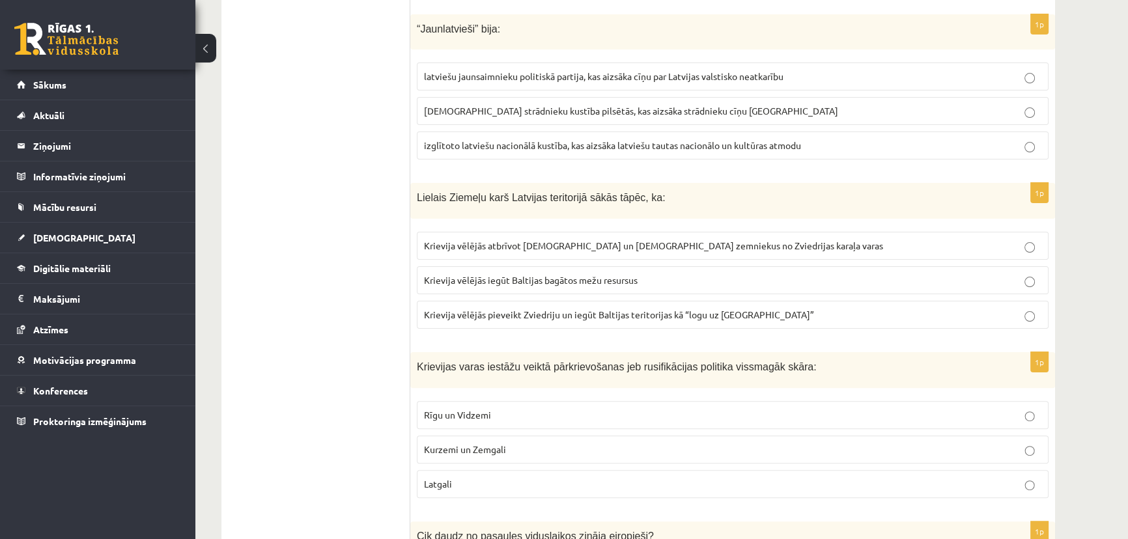
scroll to position [0, 0]
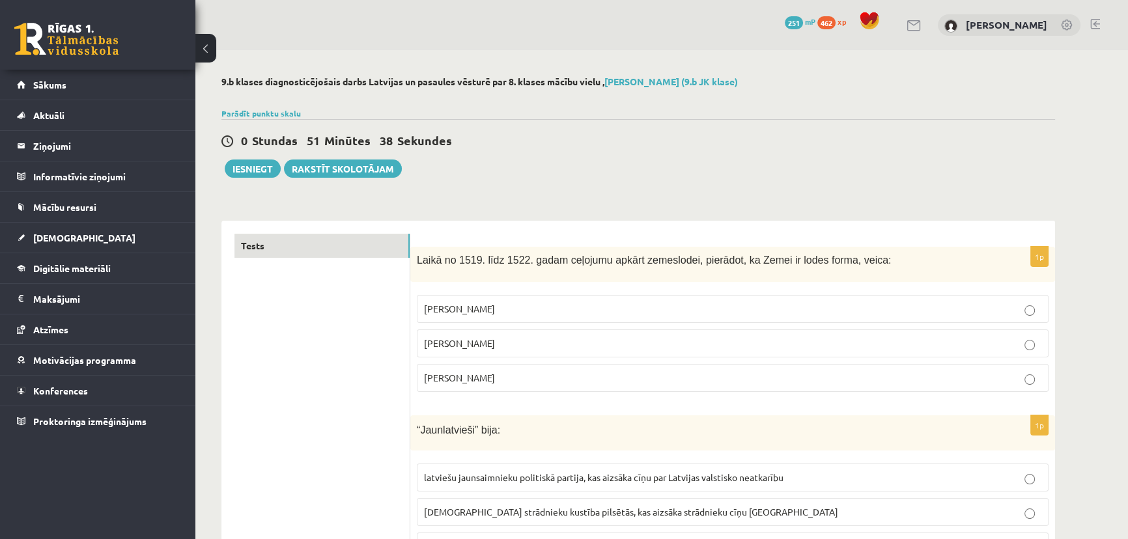
click at [256, 169] on button "Iesniegt" at bounding box center [253, 169] width 56 height 18
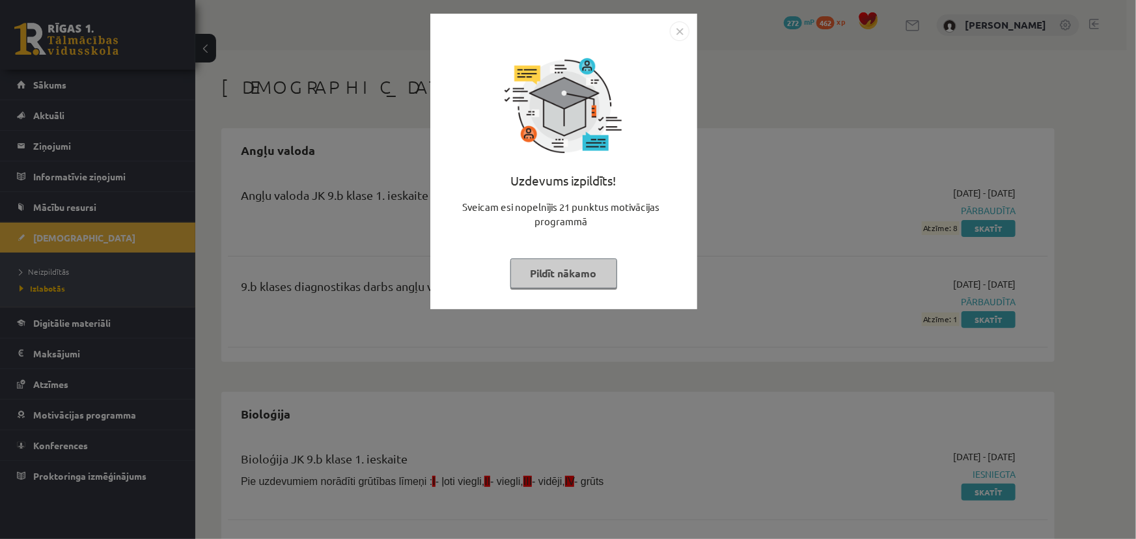
click at [683, 31] on img "Close" at bounding box center [680, 31] width 20 height 20
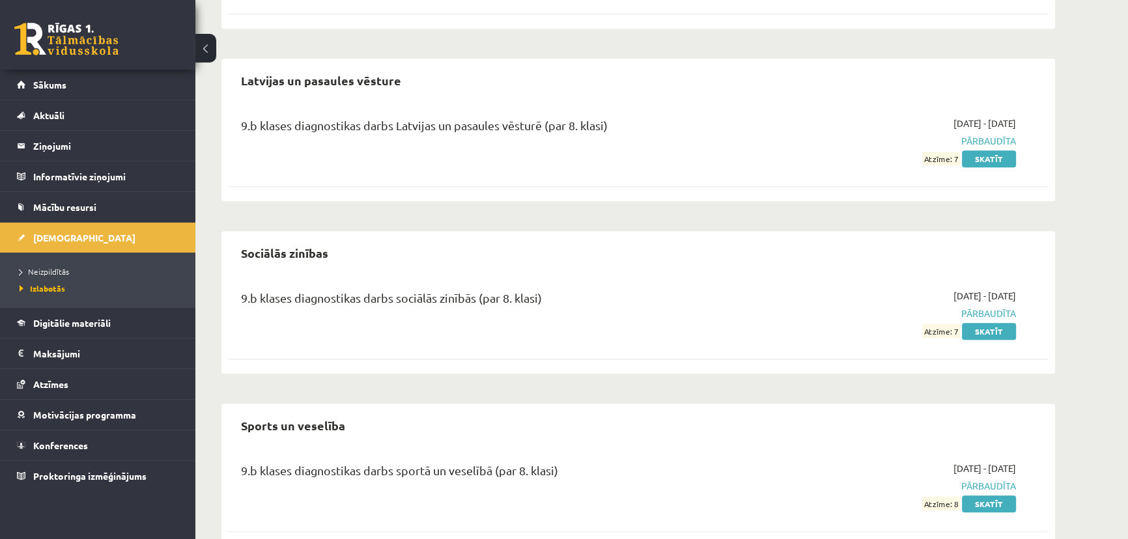
scroll to position [1157, 0]
